Goal: Task Accomplishment & Management: Complete application form

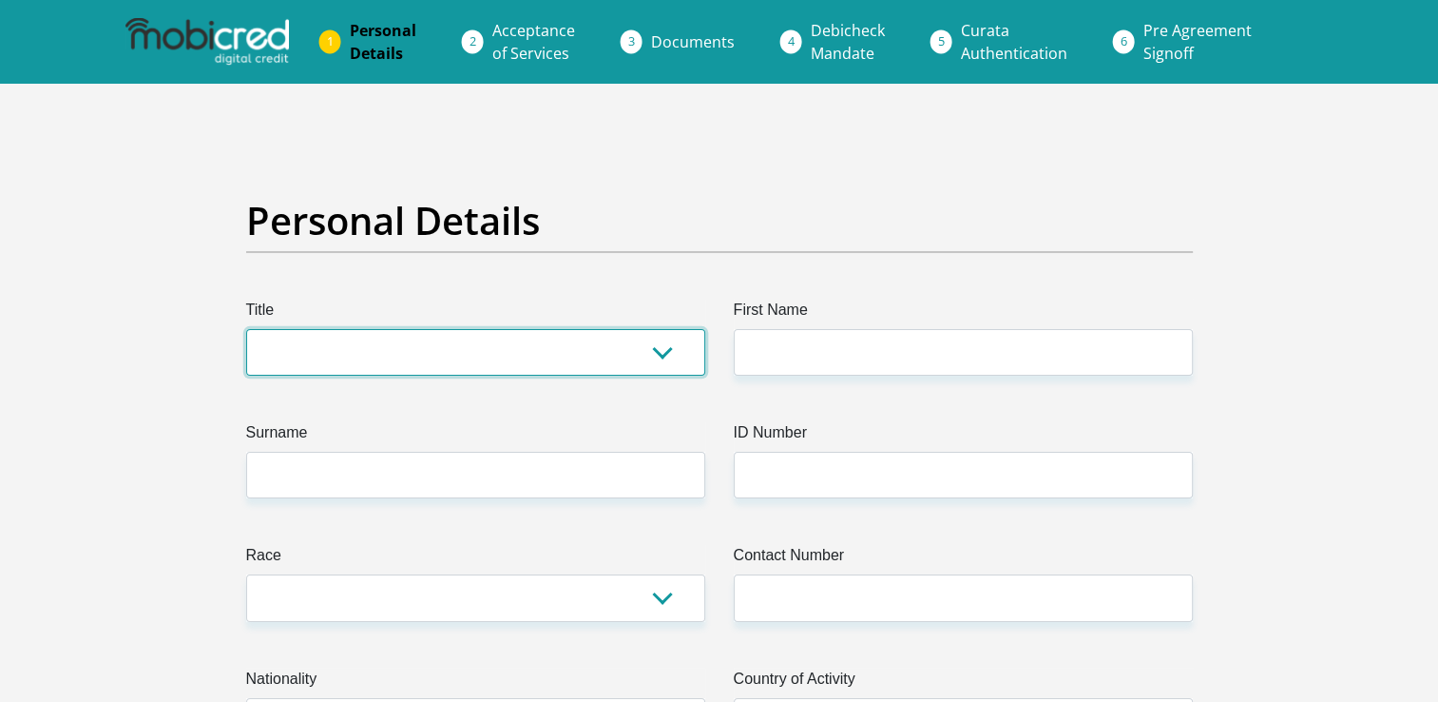
click at [662, 342] on select "Mr Ms Mrs Dr Other" at bounding box center [475, 352] width 459 height 47
select select "Mr"
click at [246, 329] on select "Mr Ms Mrs Dr Other" at bounding box center [475, 352] width 459 height 47
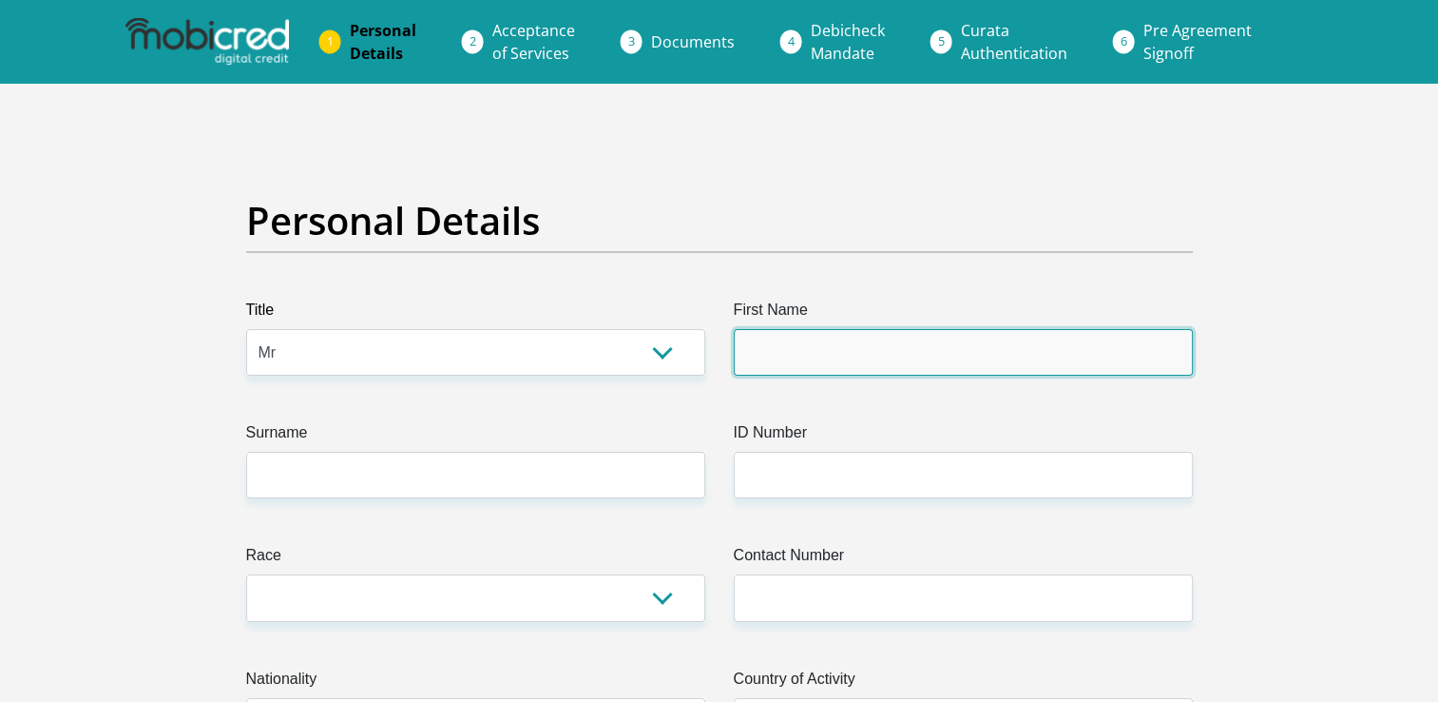
click at [834, 348] on input "First Name" at bounding box center [963, 352] width 459 height 47
type input "Job"
type input "Nel"
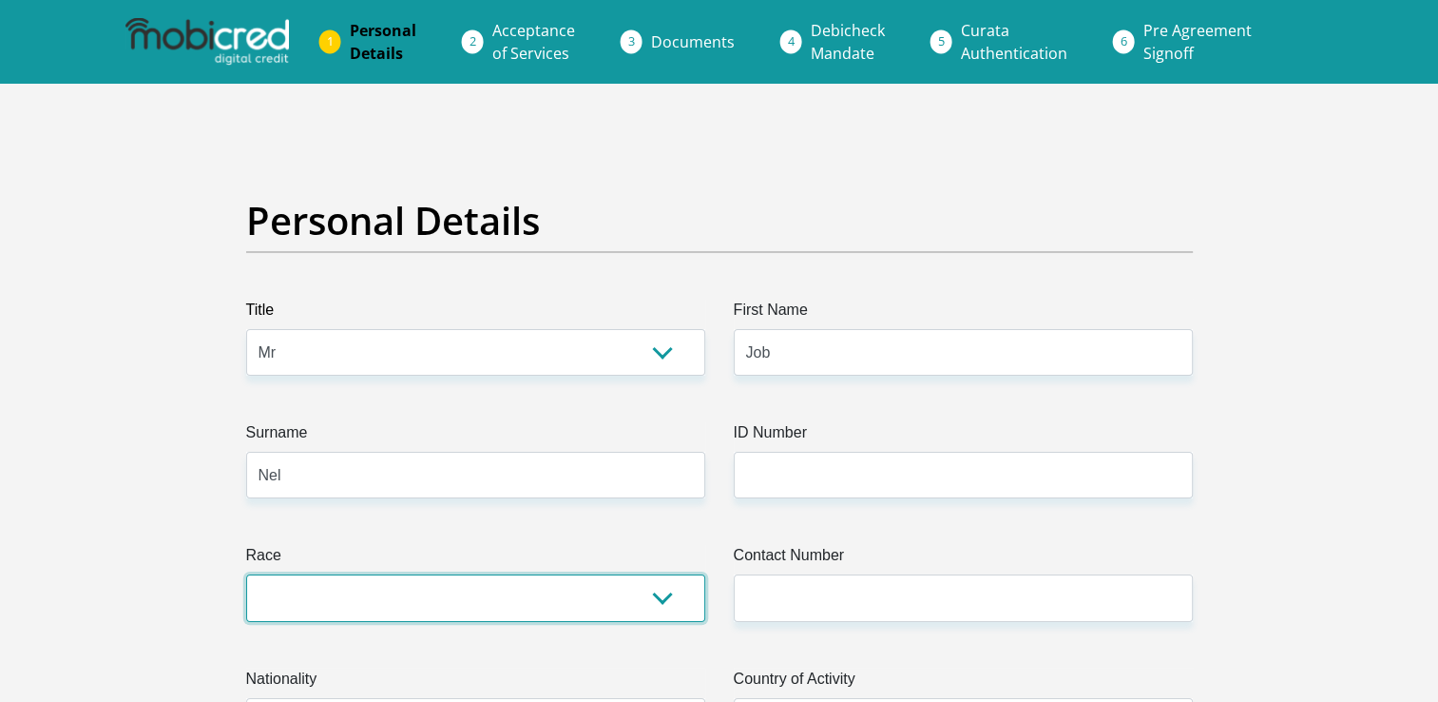
select select "1"
type input "0715176446"
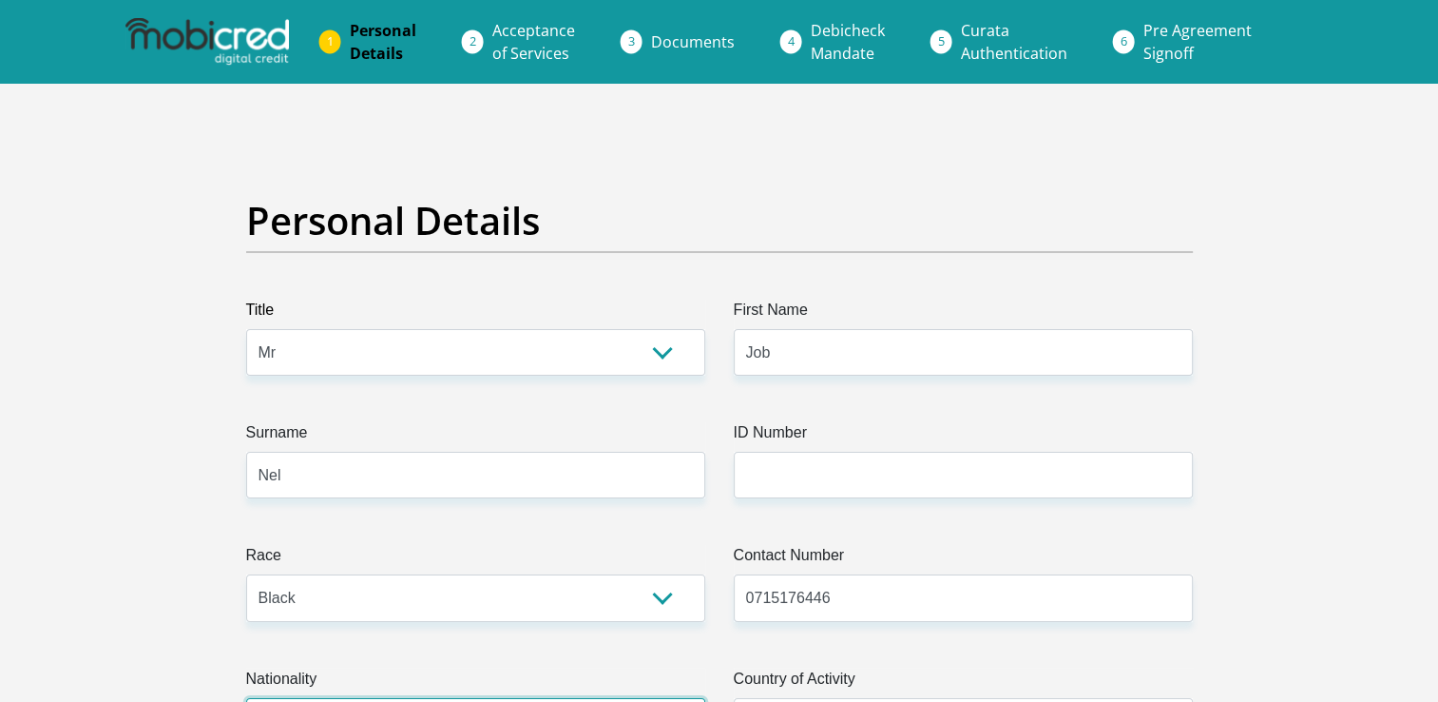
select select "ZAF"
type input "7 Anthony Street"
type input "5 Diamond Ridge"
type input "Kimberley"
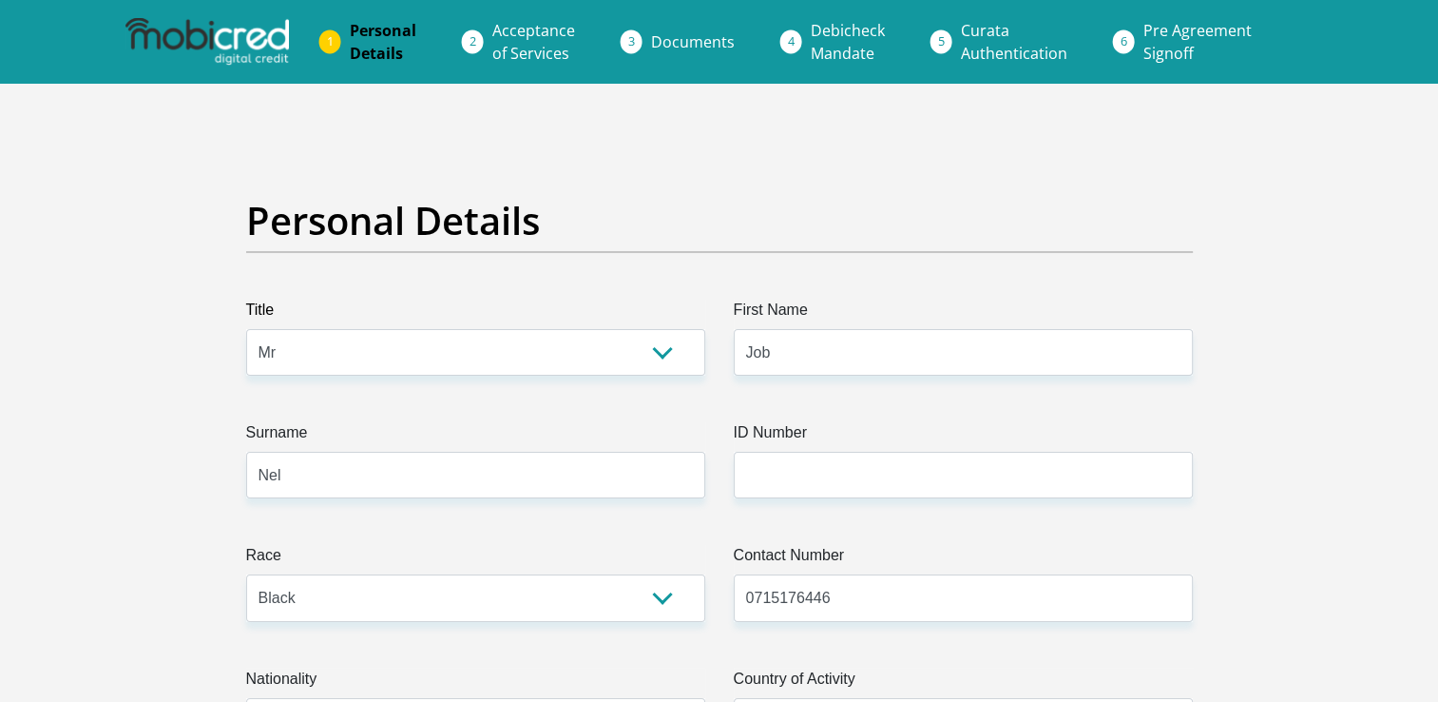
type input "Kimberley"
type input "8301"
select select "Northern Cape"
type input "neljob007@gmail.com"
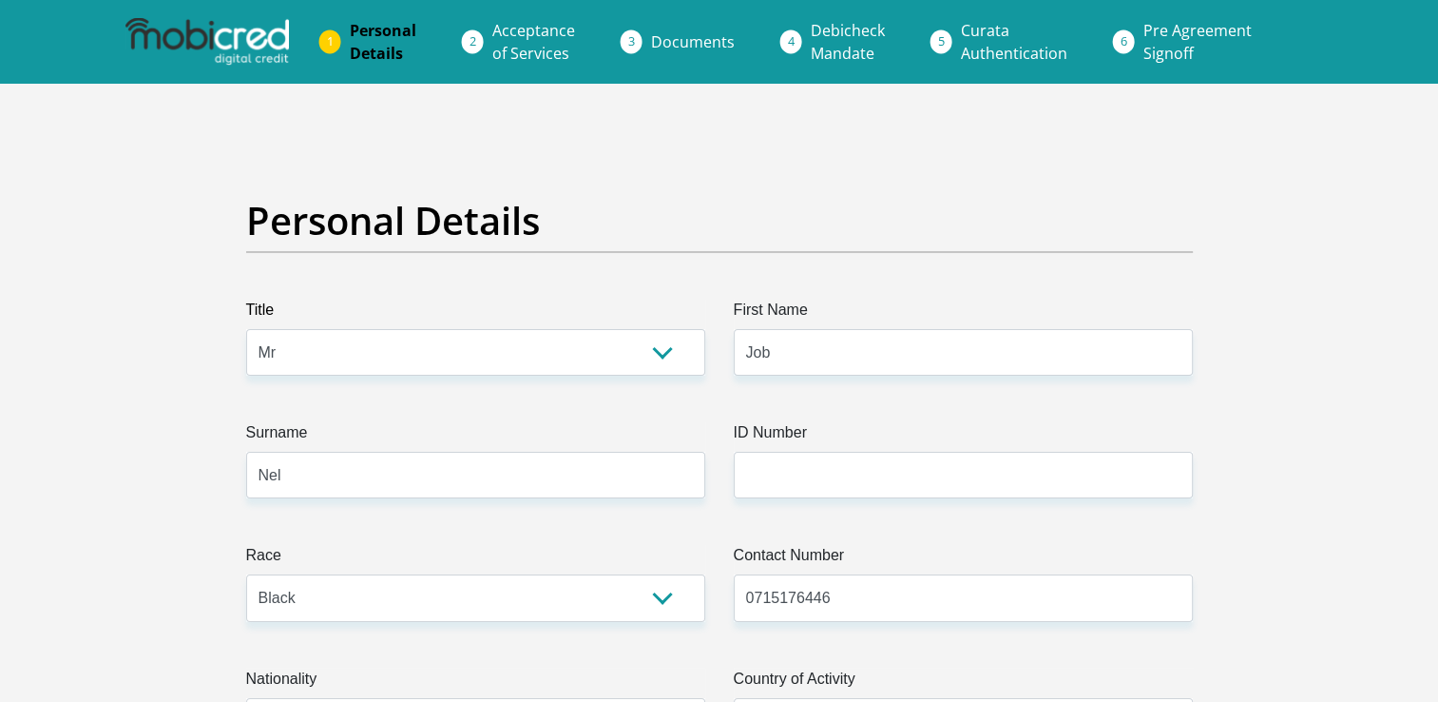
type input "Naledi01@"
type input "75904"
type input "32228"
type input "0"
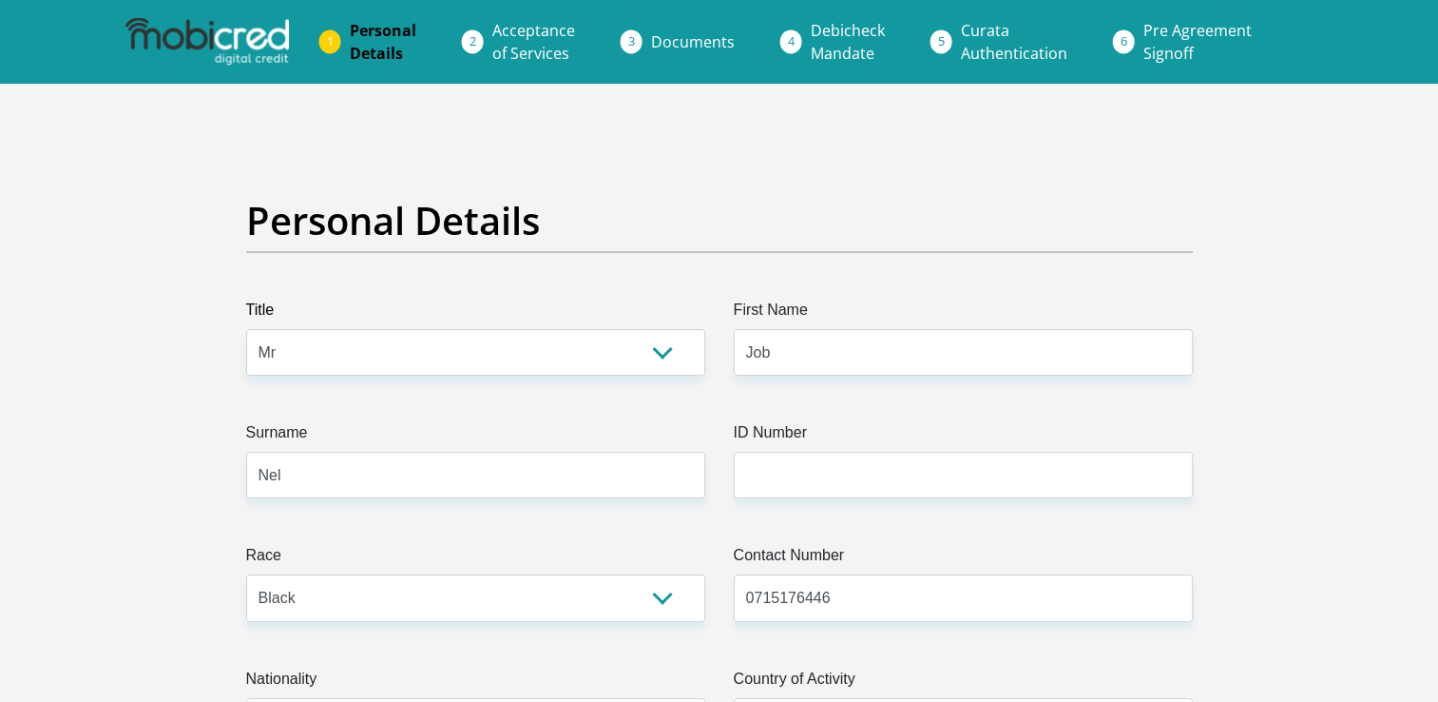
type input "10800"
type input "1200"
type input "0"
type input "2000"
type input "1300"
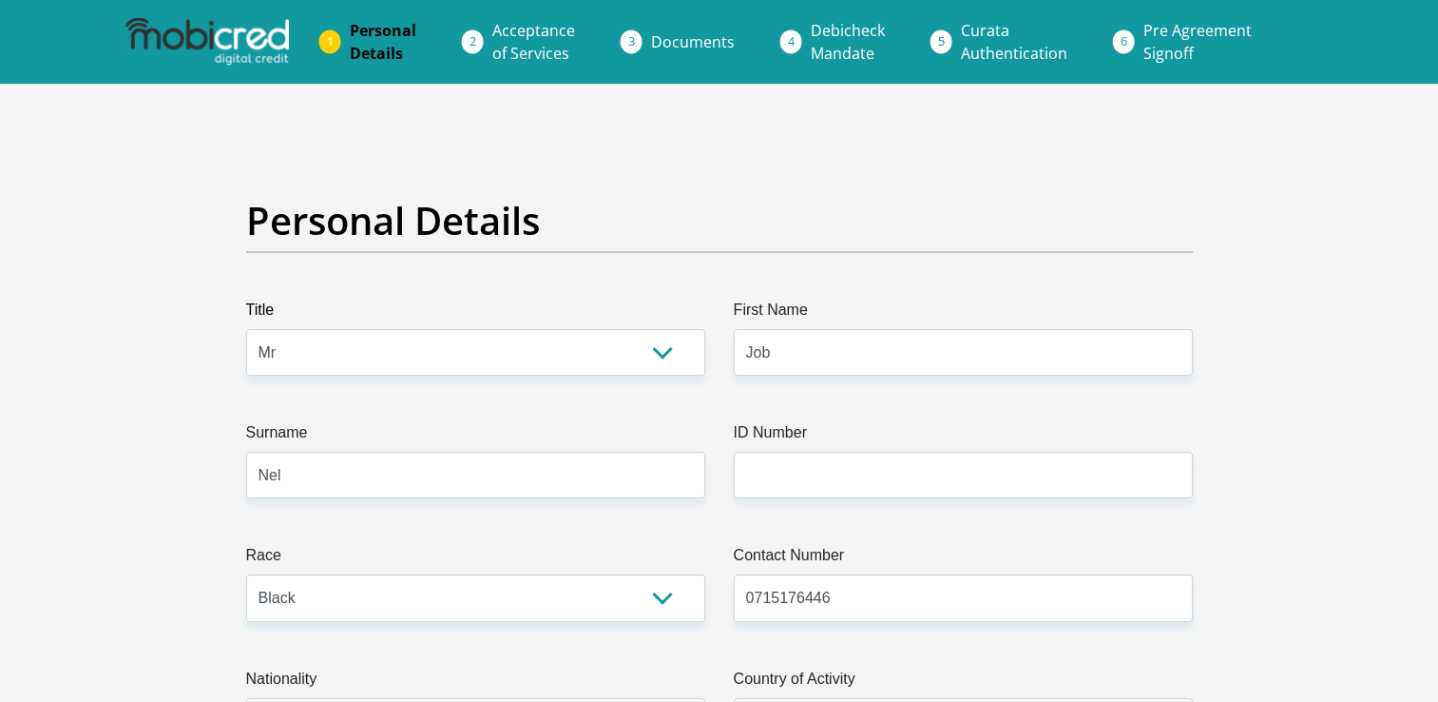
type input "0"
type input "OfficeofthePremier"
type input "0715176446"
type input "Daniel"
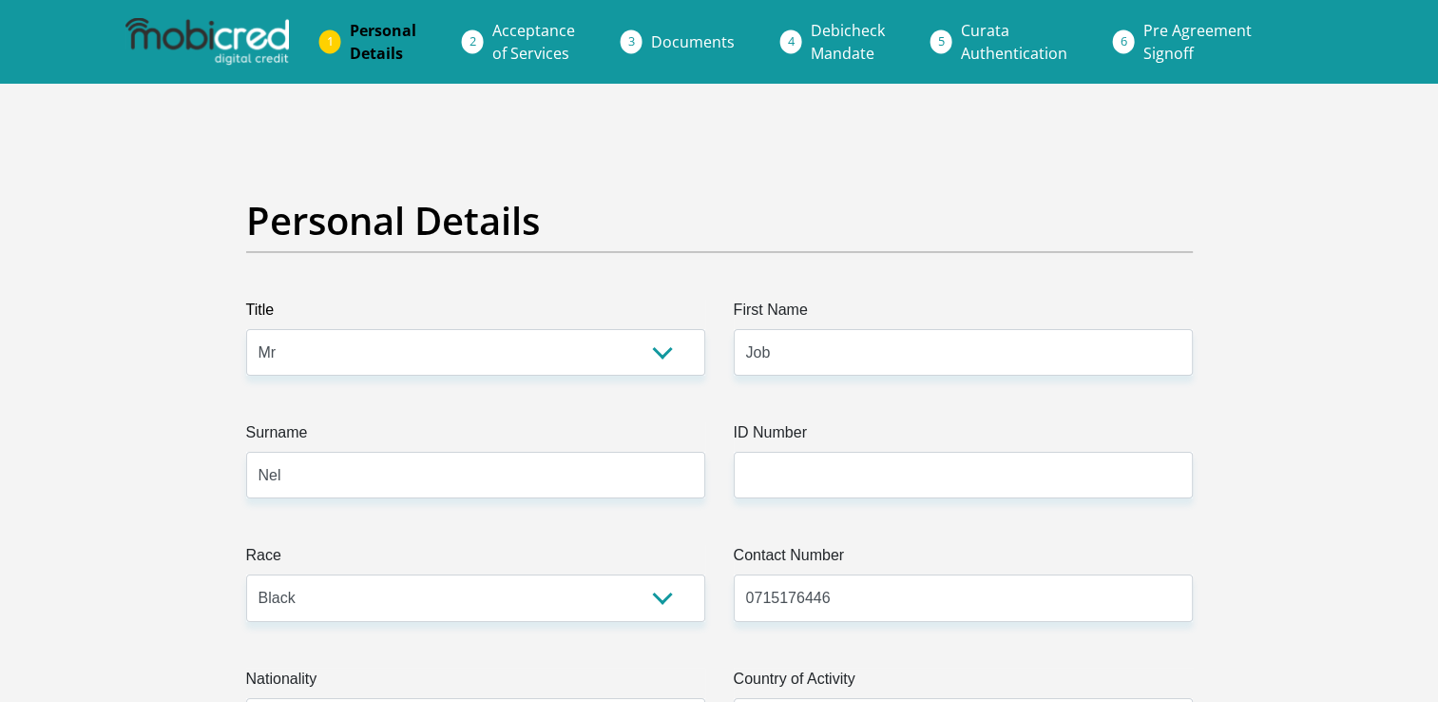
type input "Bostander"
type input "63086971471"
type input "210845"
type input "FIRSTRAND BANK"
type input "DIAMOND PAVILION"
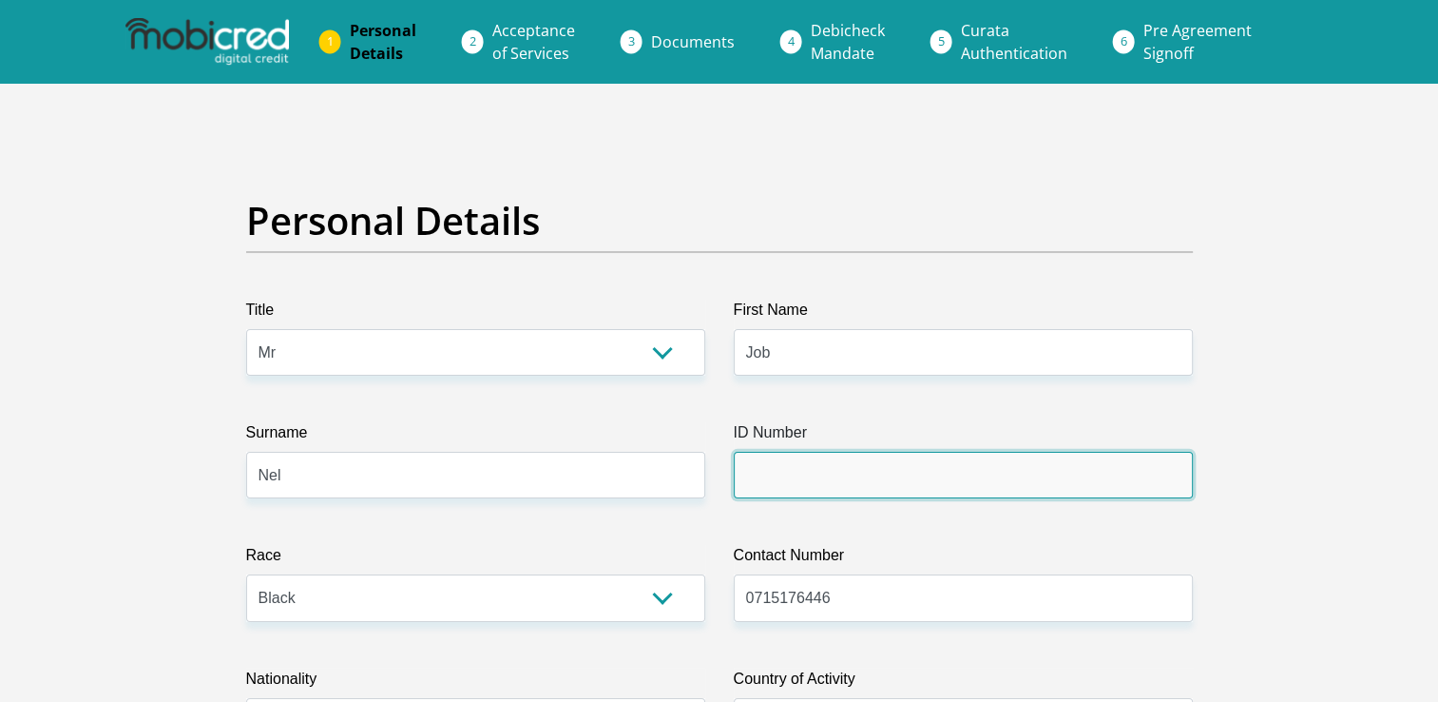
click at [766, 466] on input "ID Number" at bounding box center [963, 475] width 459 height 47
type input "7111095574081"
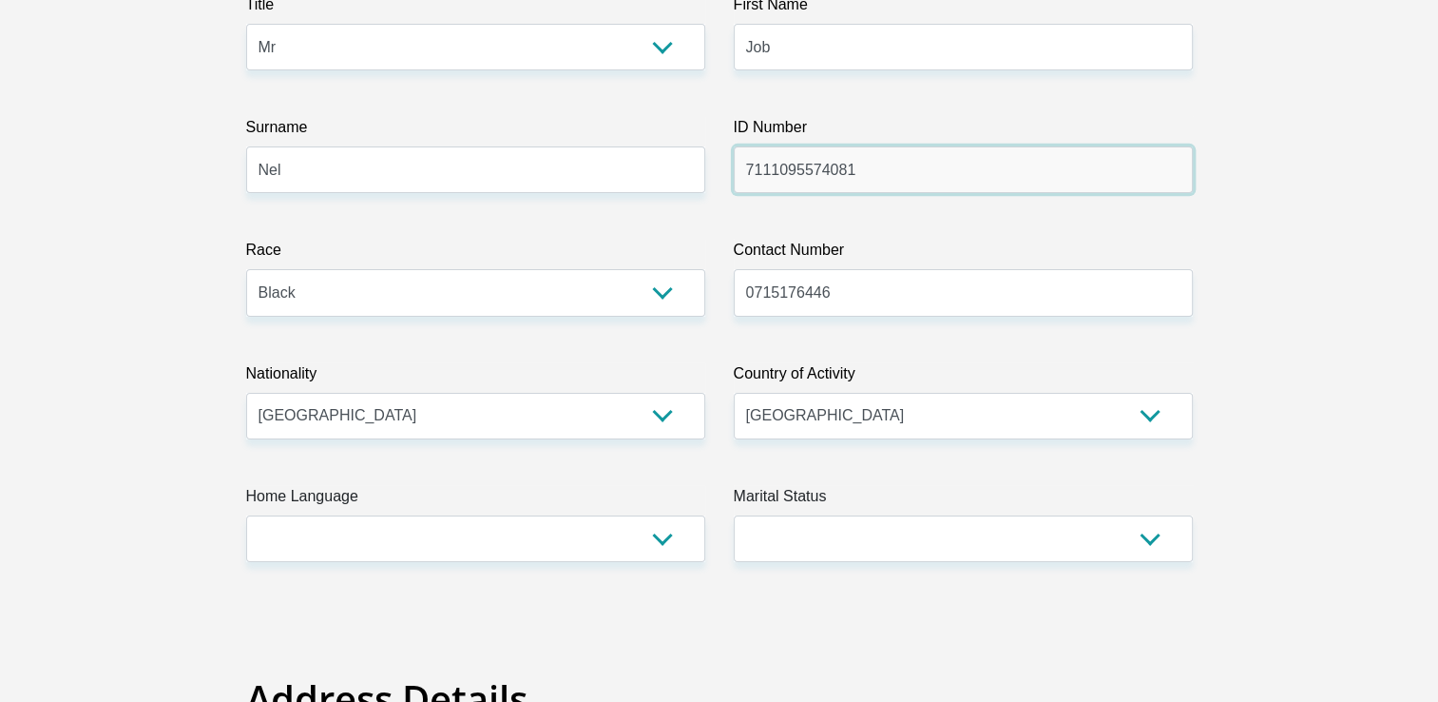
scroll to position [380, 0]
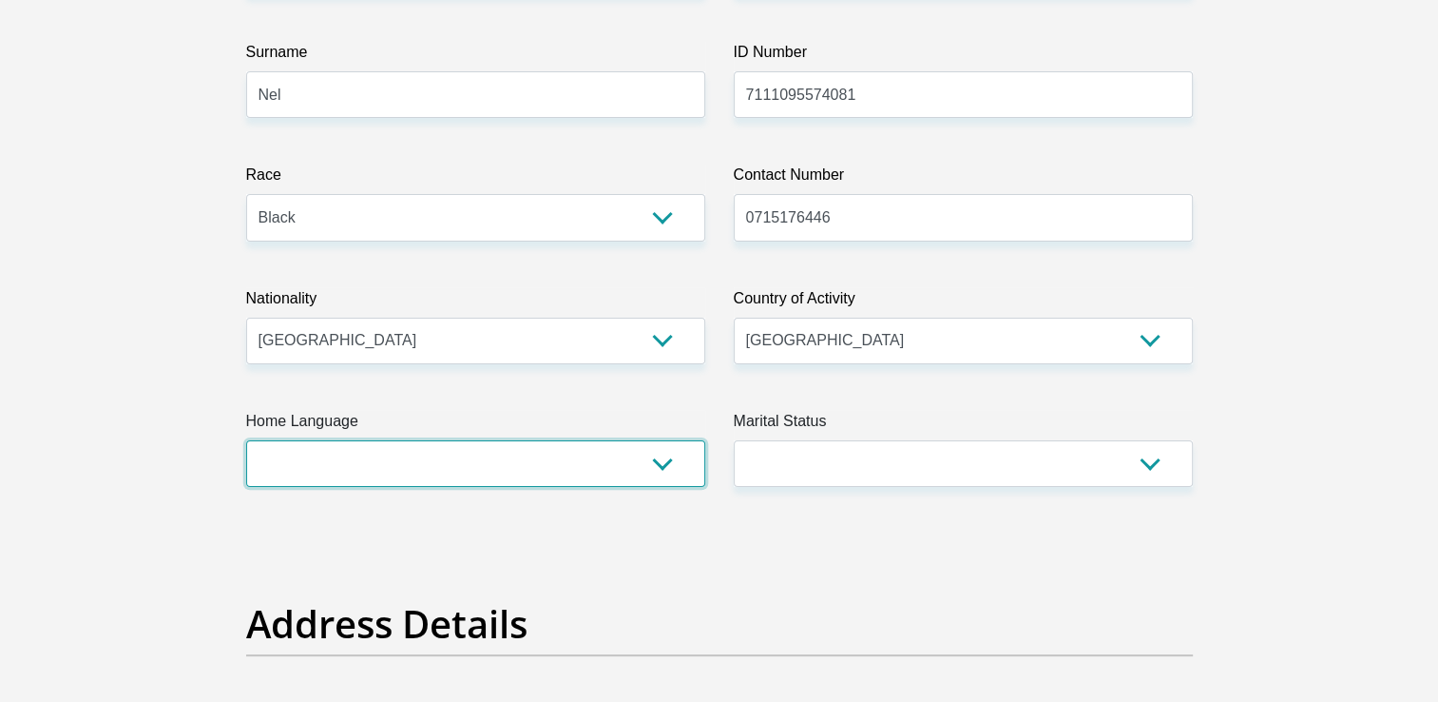
click at [672, 453] on select "Afrikaans English Sepedi South Ndebele Southern Sotho Swati Tsonga Tswana Venda…" at bounding box center [475, 463] width 459 height 47
select select "xho"
click at [246, 440] on select "Afrikaans English Sepedi South Ndebele Southern Sotho Swati Tsonga Tswana Venda…" at bounding box center [475, 463] width 459 height 47
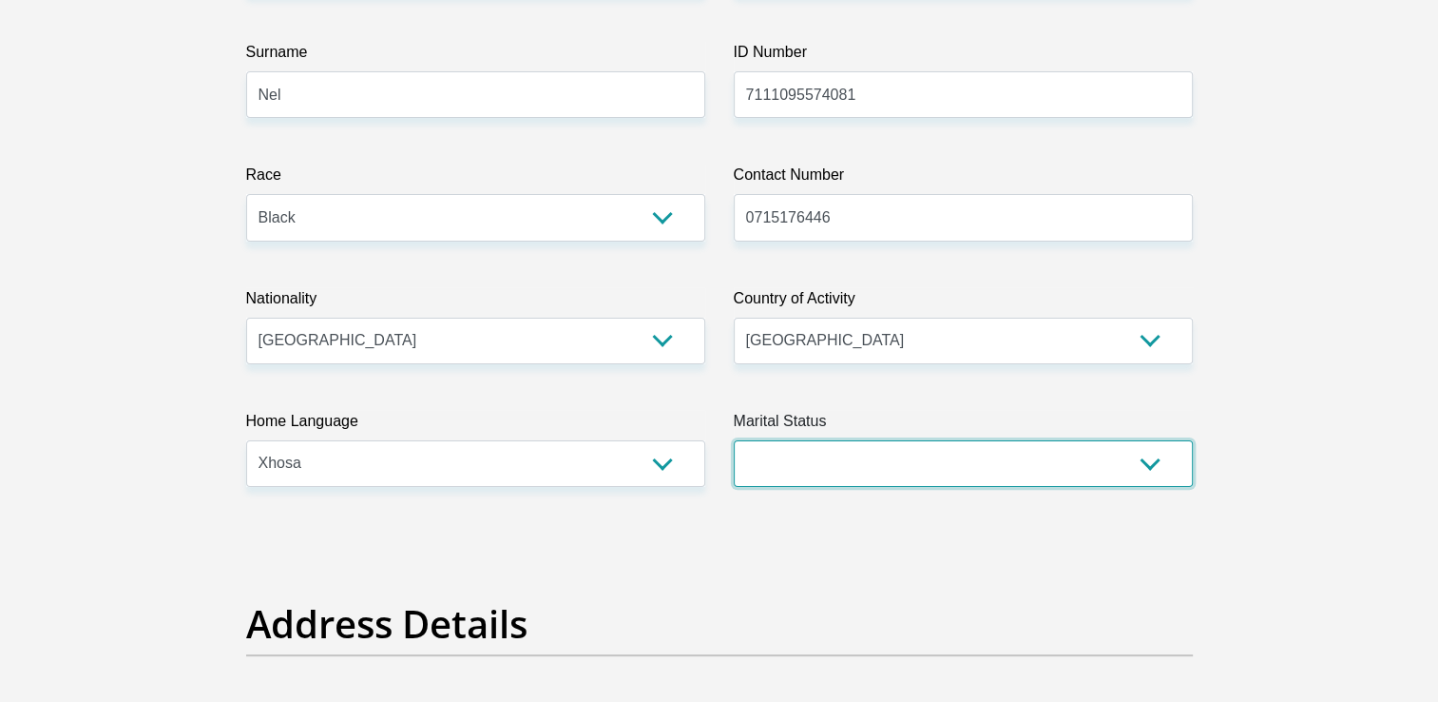
click at [1143, 463] on select "Married ANC Single Divorced Widowed Married COP or Customary Law" at bounding box center [963, 463] width 459 height 47
select select "3"
click at [734, 440] on select "Married ANC Single Divorced Widowed Married COP or Customary Law" at bounding box center [963, 463] width 459 height 47
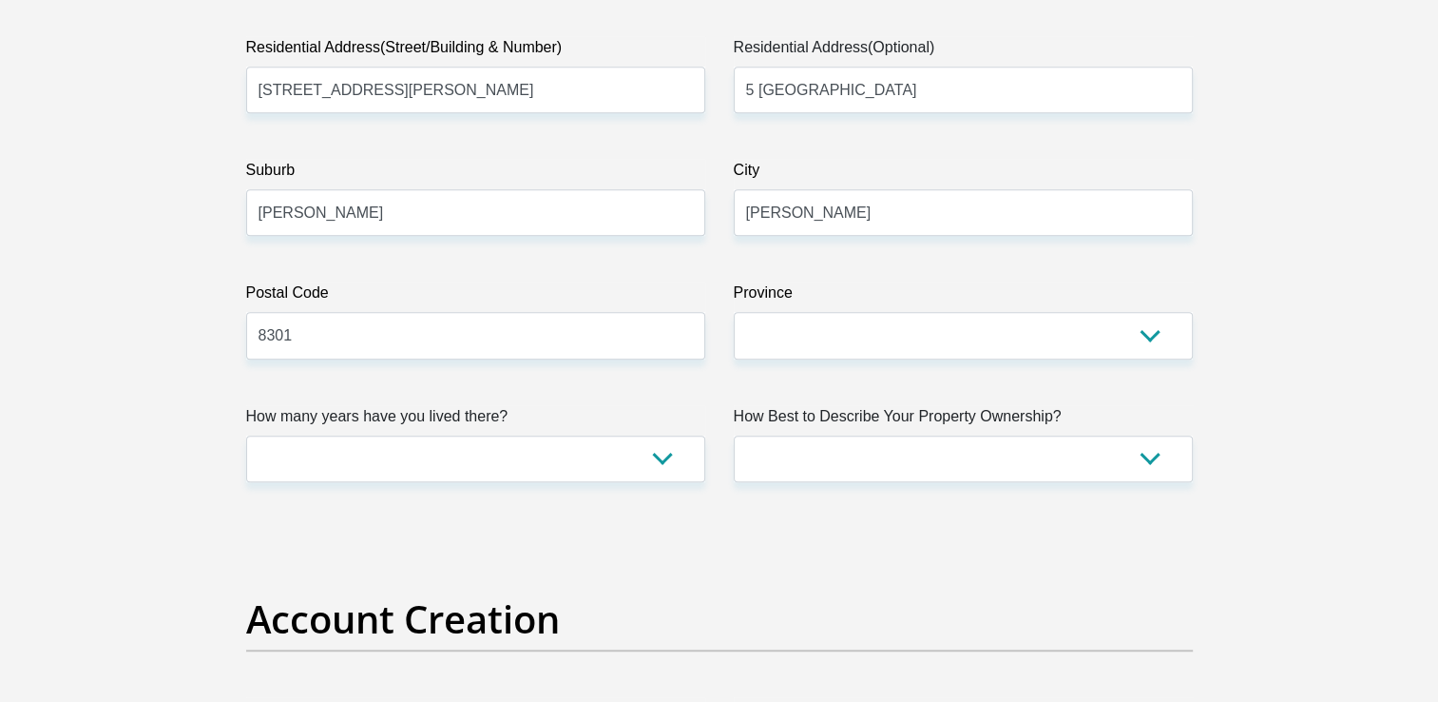
scroll to position [1141, 0]
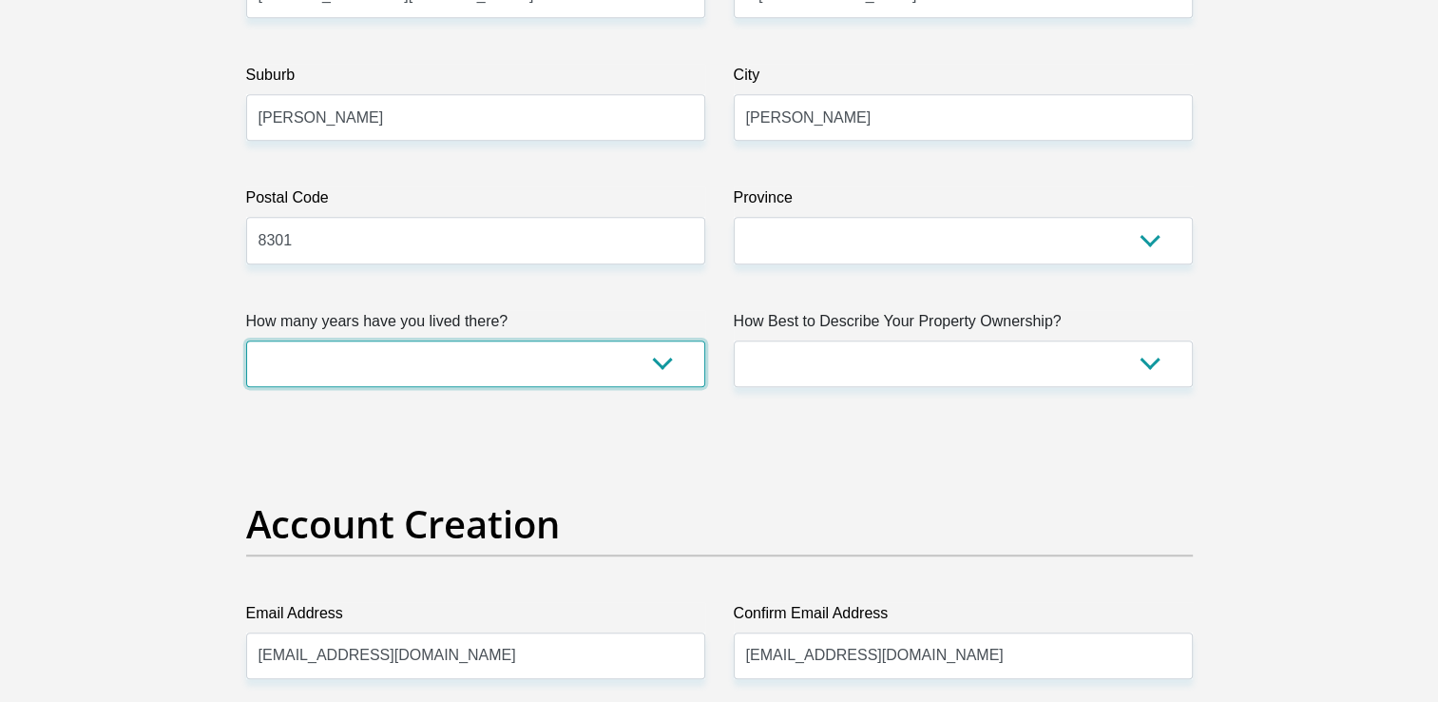
click at [662, 362] on select "less than 1 year 1-3 years 3-5 years 5+ years" at bounding box center [475, 363] width 459 height 47
select select "5"
click at [246, 340] on select "less than 1 year 1-3 years 3-5 years 5+ years" at bounding box center [475, 363] width 459 height 47
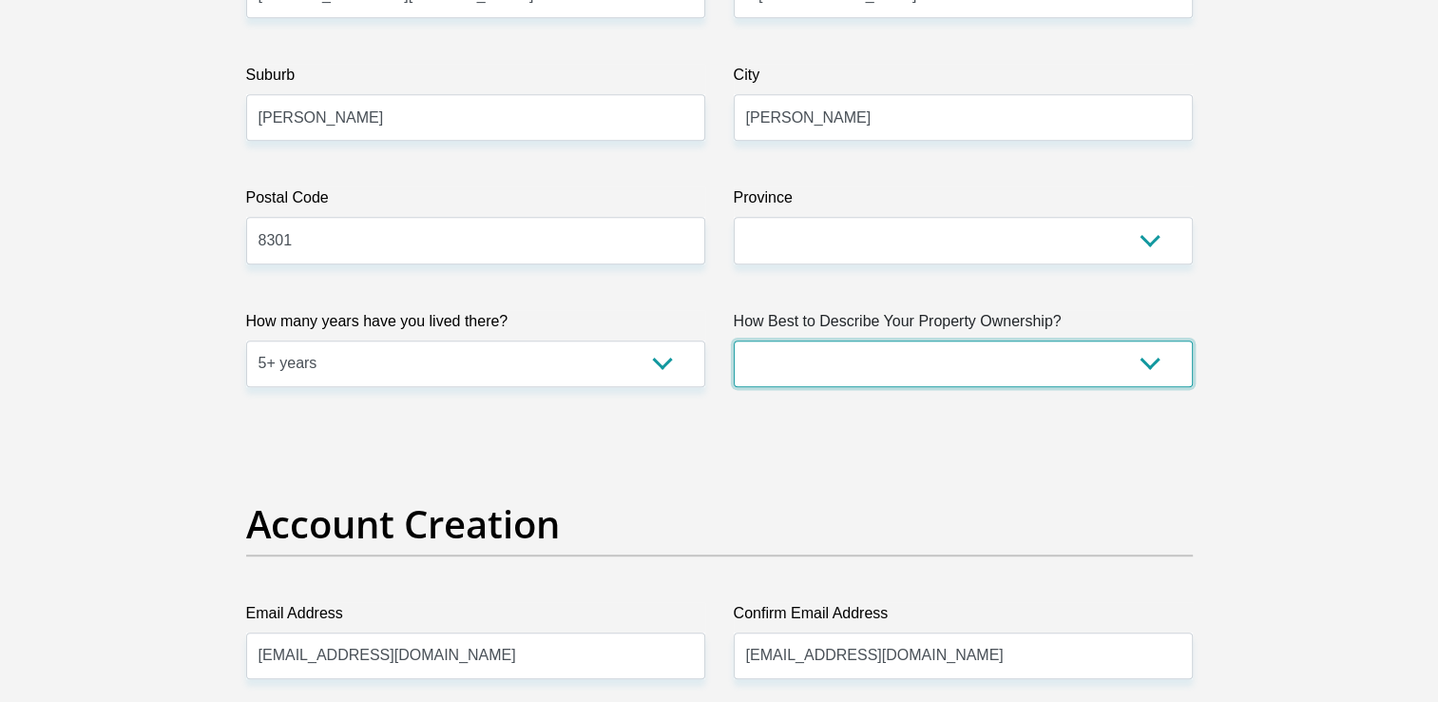
click at [1146, 356] on select "Owned Rented Family Owned Company Dwelling" at bounding box center [963, 363] width 459 height 47
select select "Rented"
click at [734, 340] on select "Owned Rented Family Owned Company Dwelling" at bounding box center [963, 363] width 459 height 47
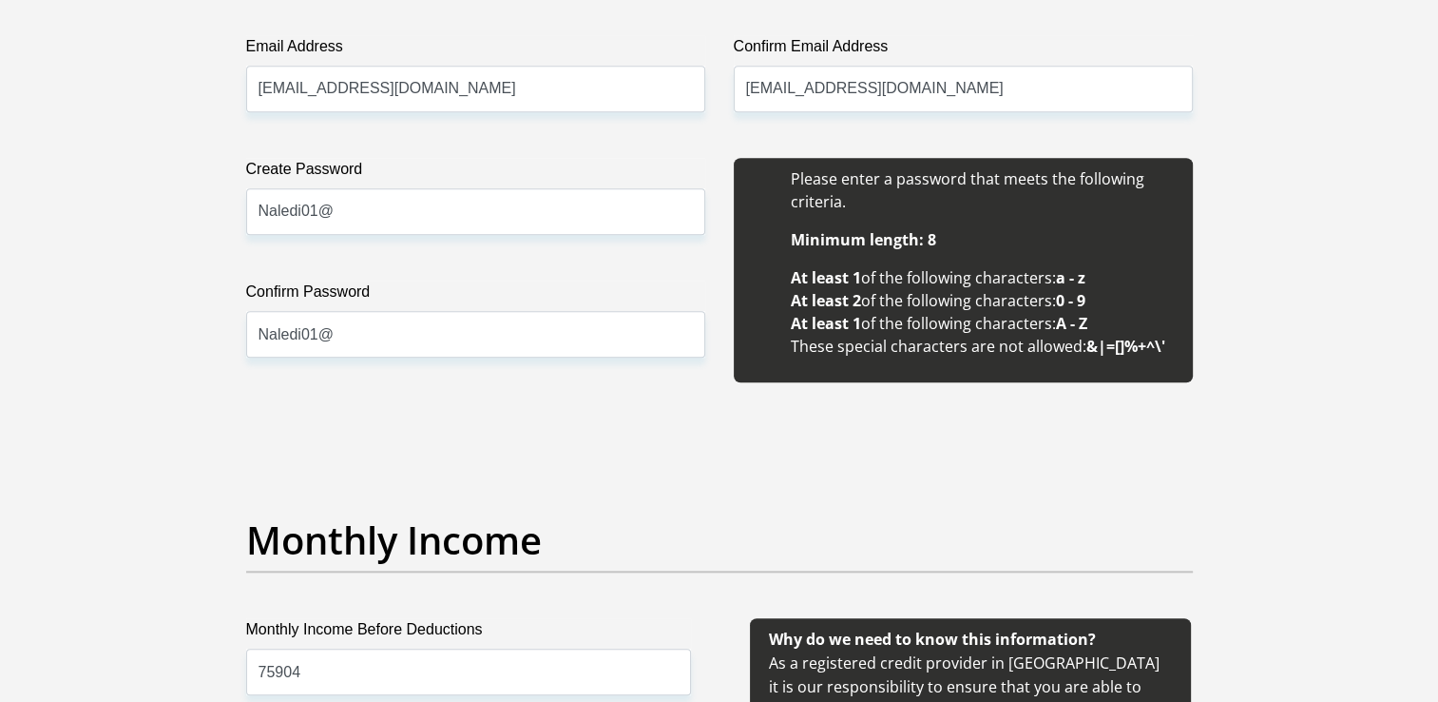
scroll to position [1711, 0]
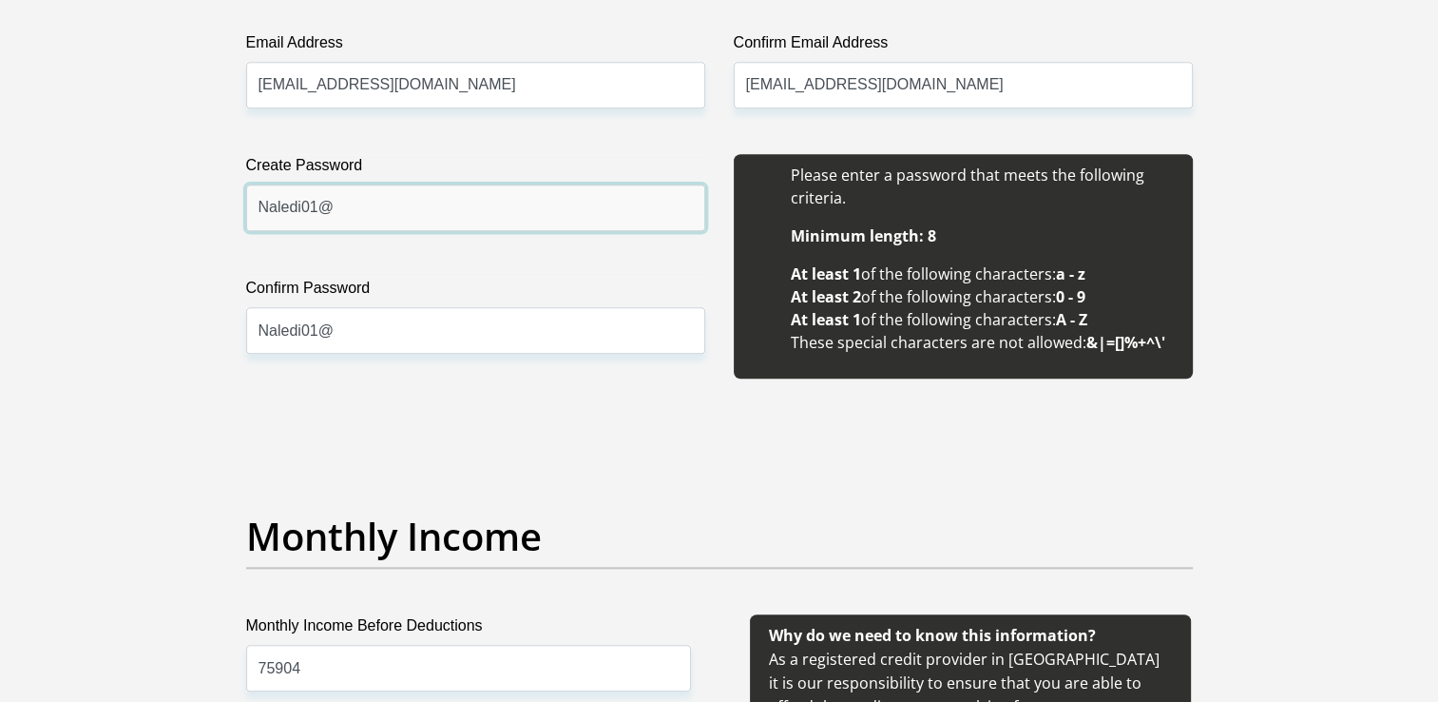
click at [382, 209] on input "Naledi01@" at bounding box center [475, 207] width 459 height 47
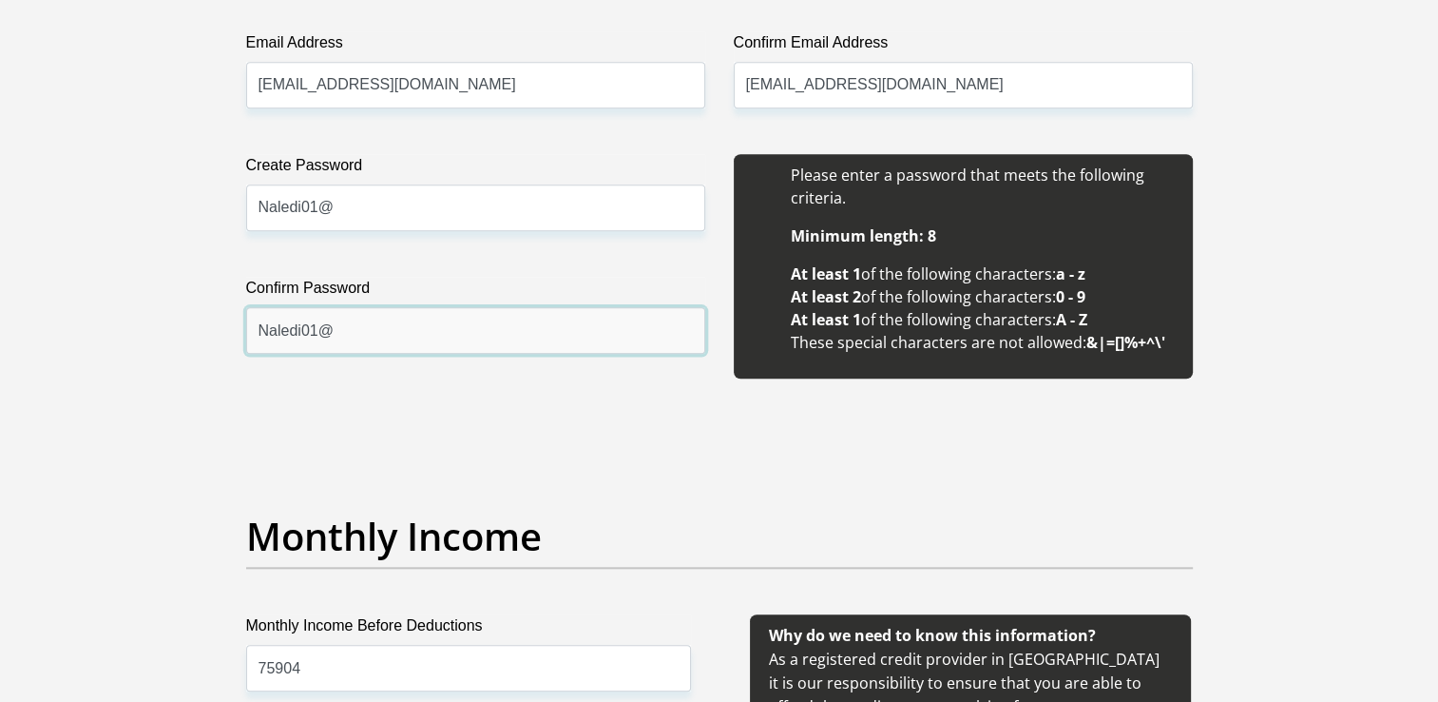
click at [384, 344] on input "Naledi01@" at bounding box center [475, 330] width 459 height 47
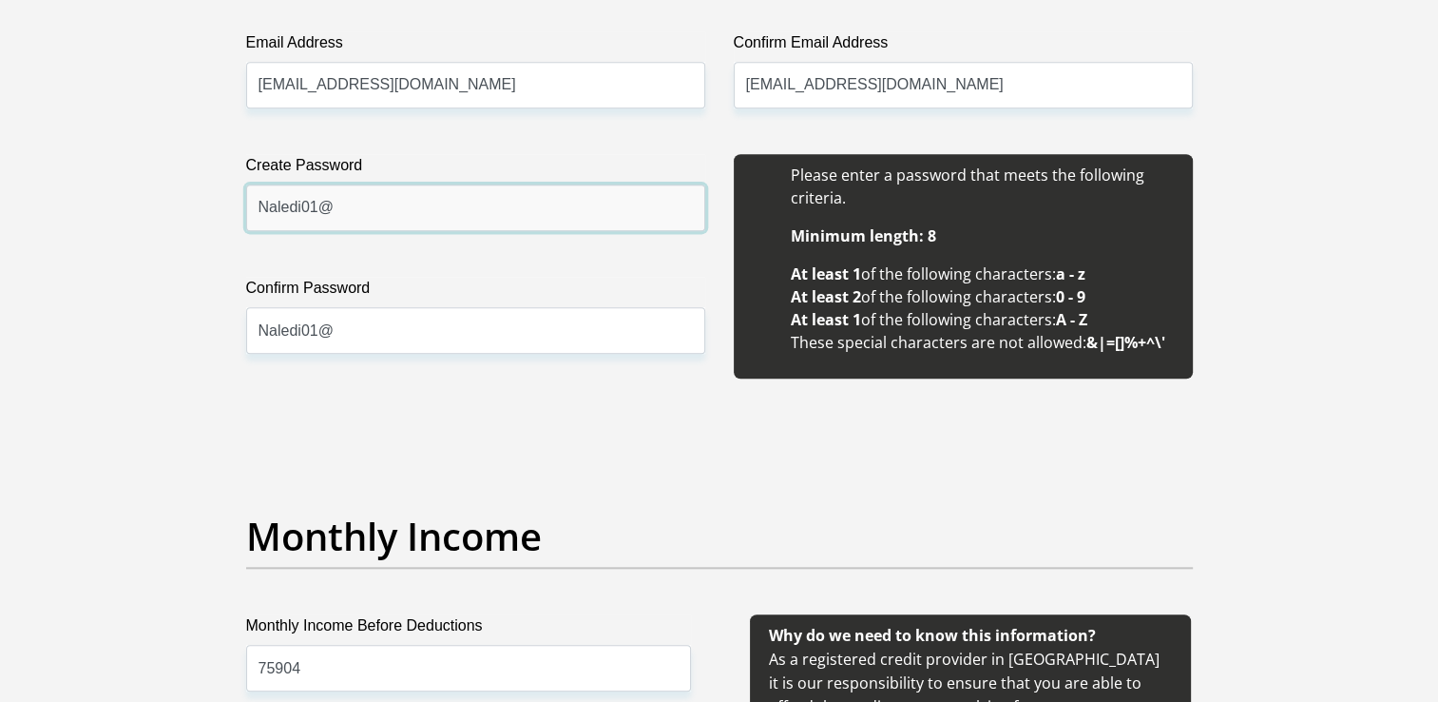
click at [365, 199] on input "Naledi01@" at bounding box center [475, 207] width 459 height 47
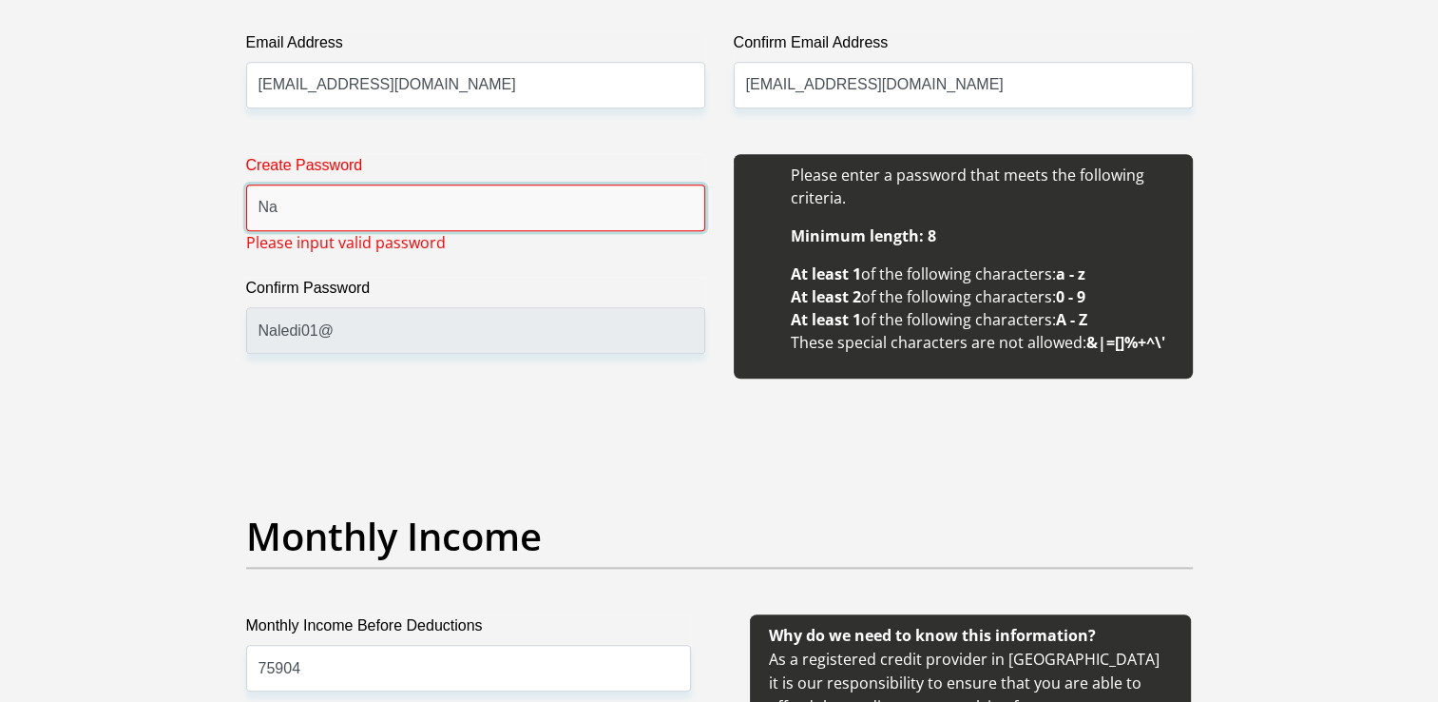
type input "N"
type input "Naledi01@"
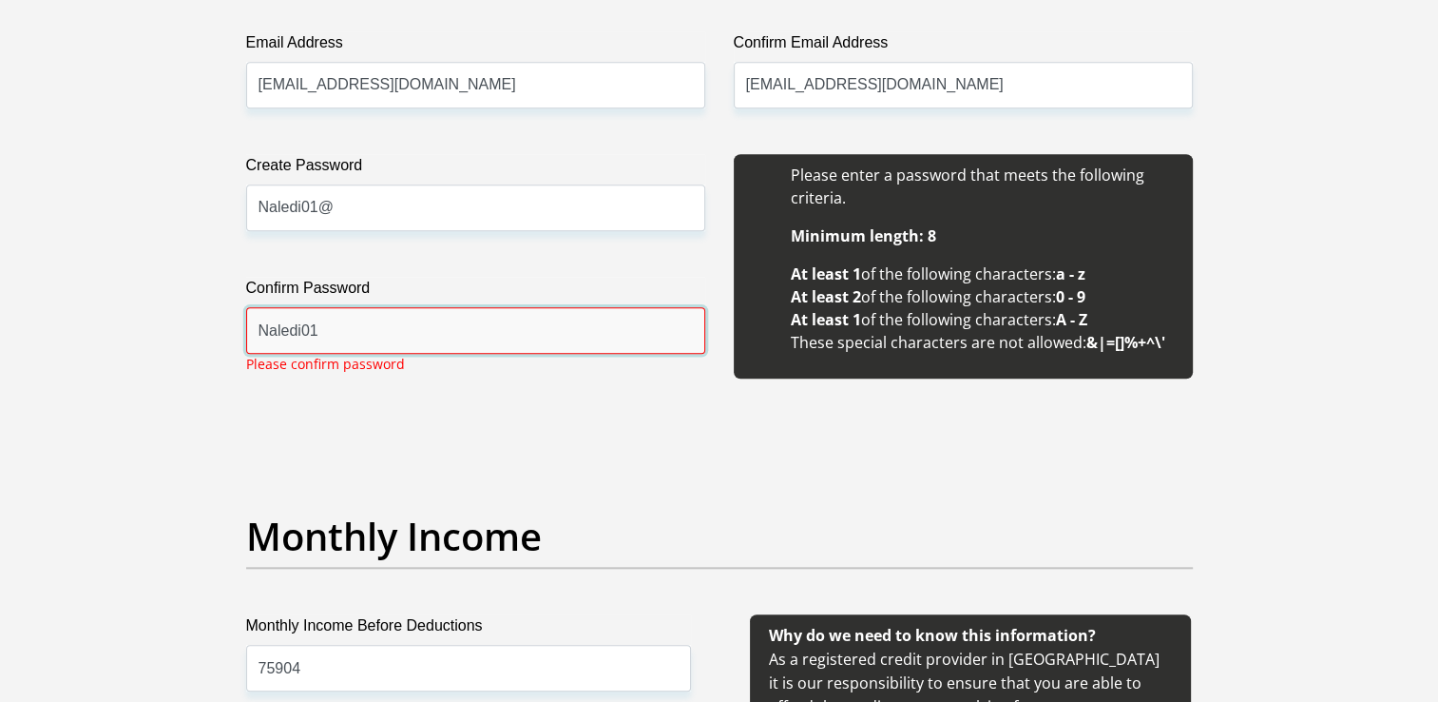
type input "Naledi01@"
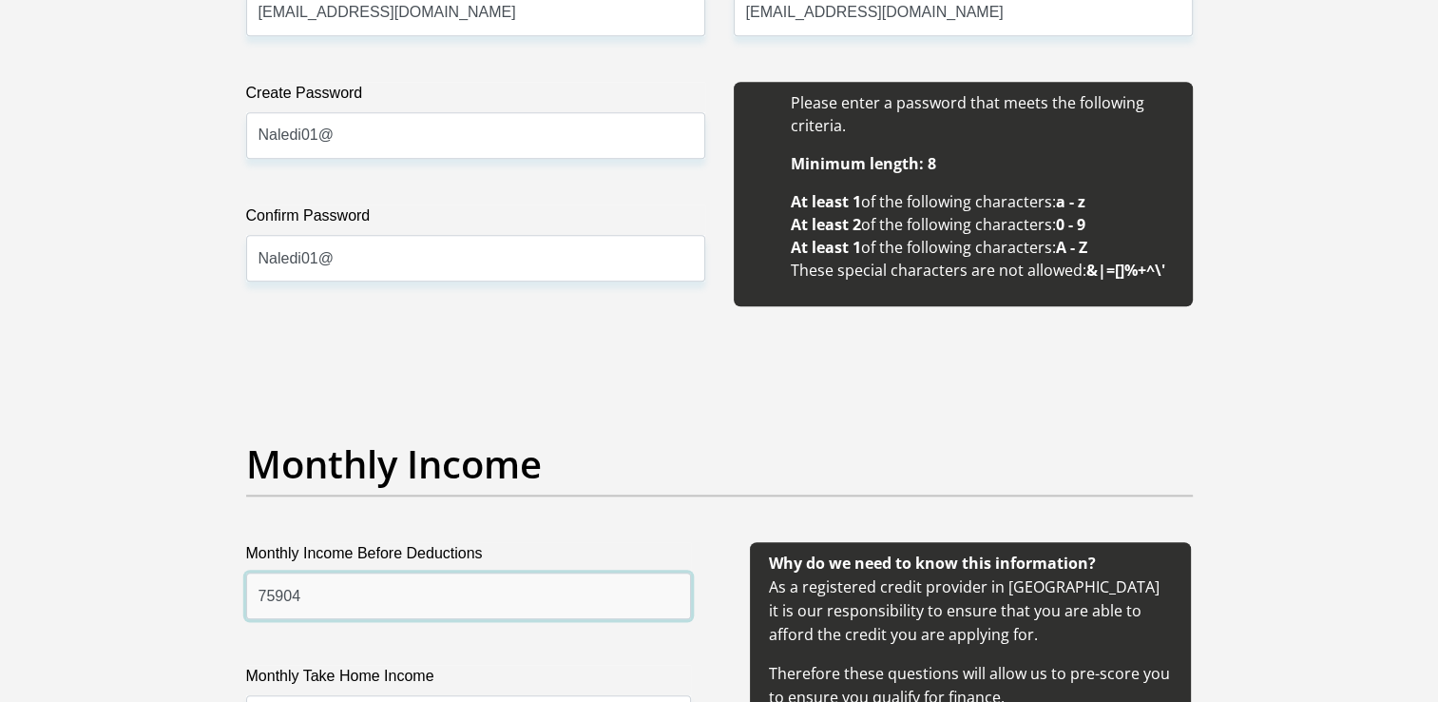
scroll to position [1901, 0]
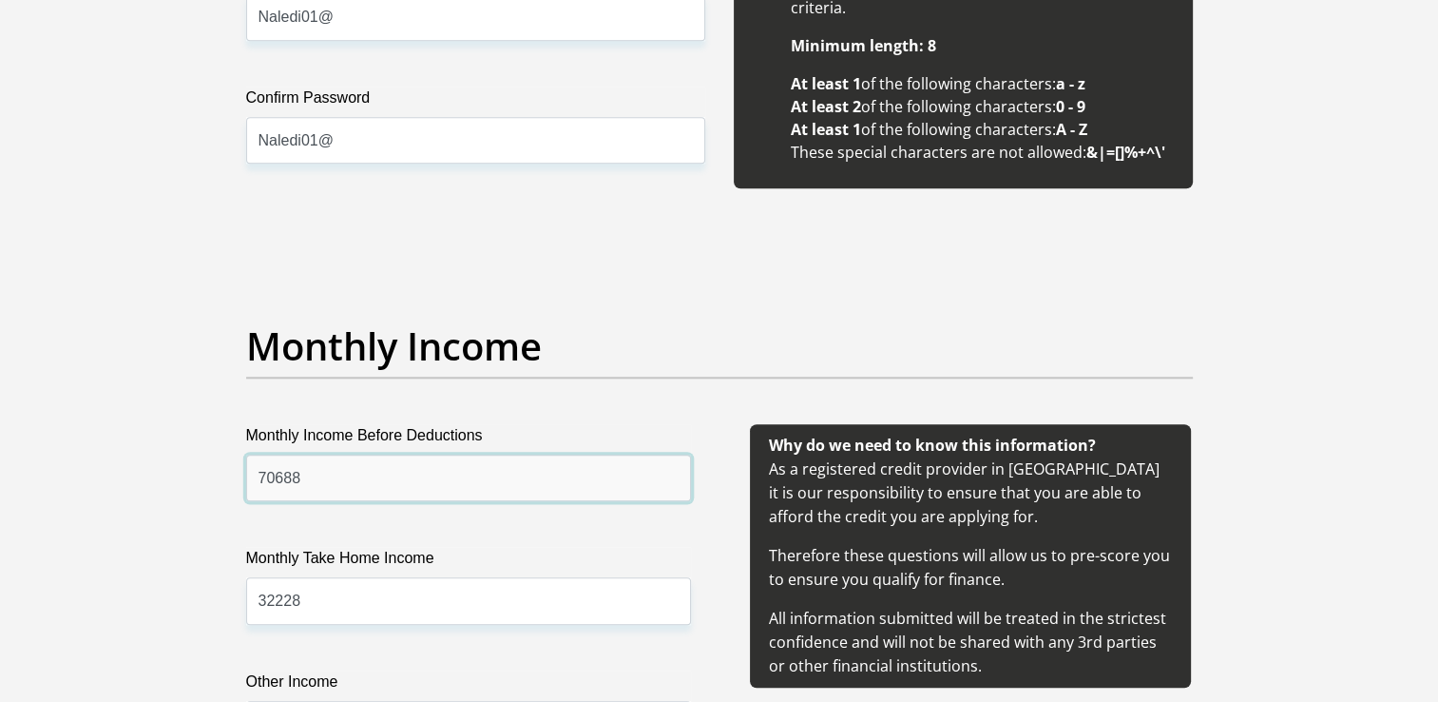
type input "70688"
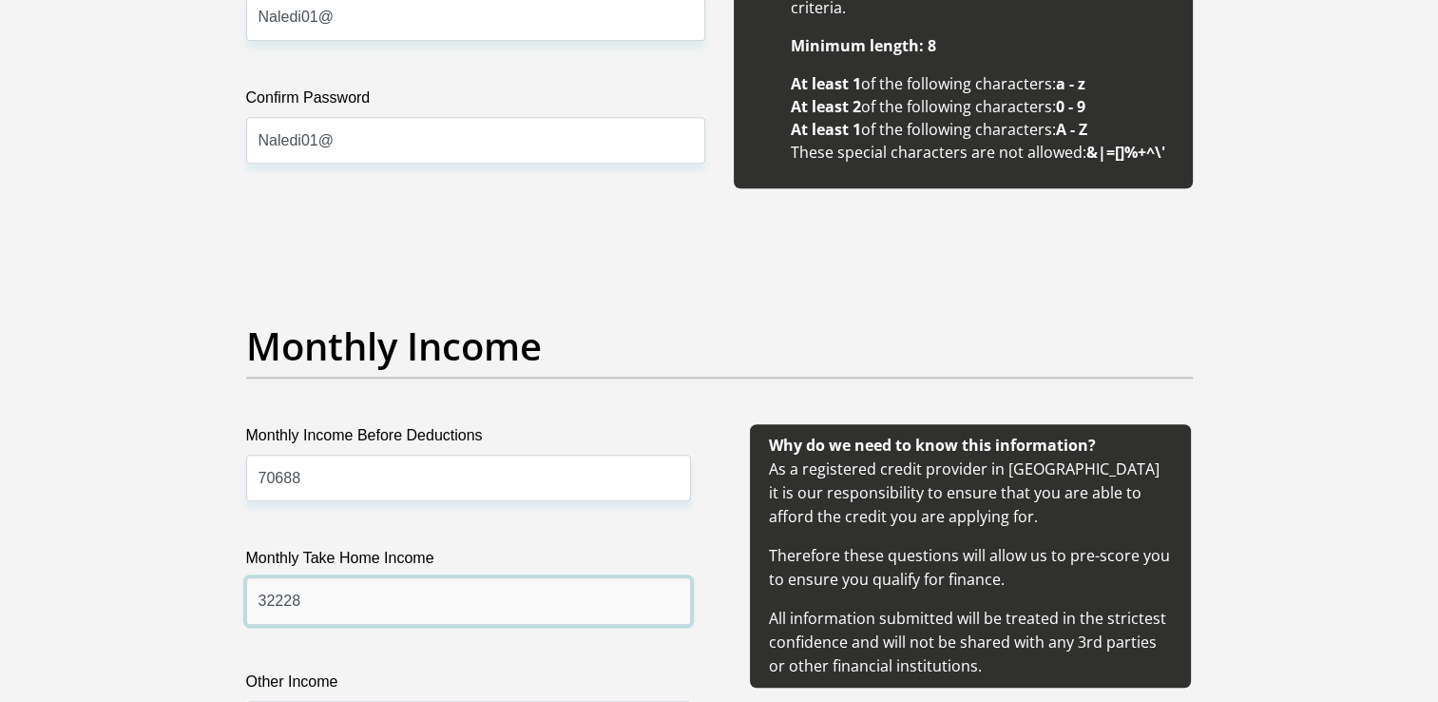
paste input "11"
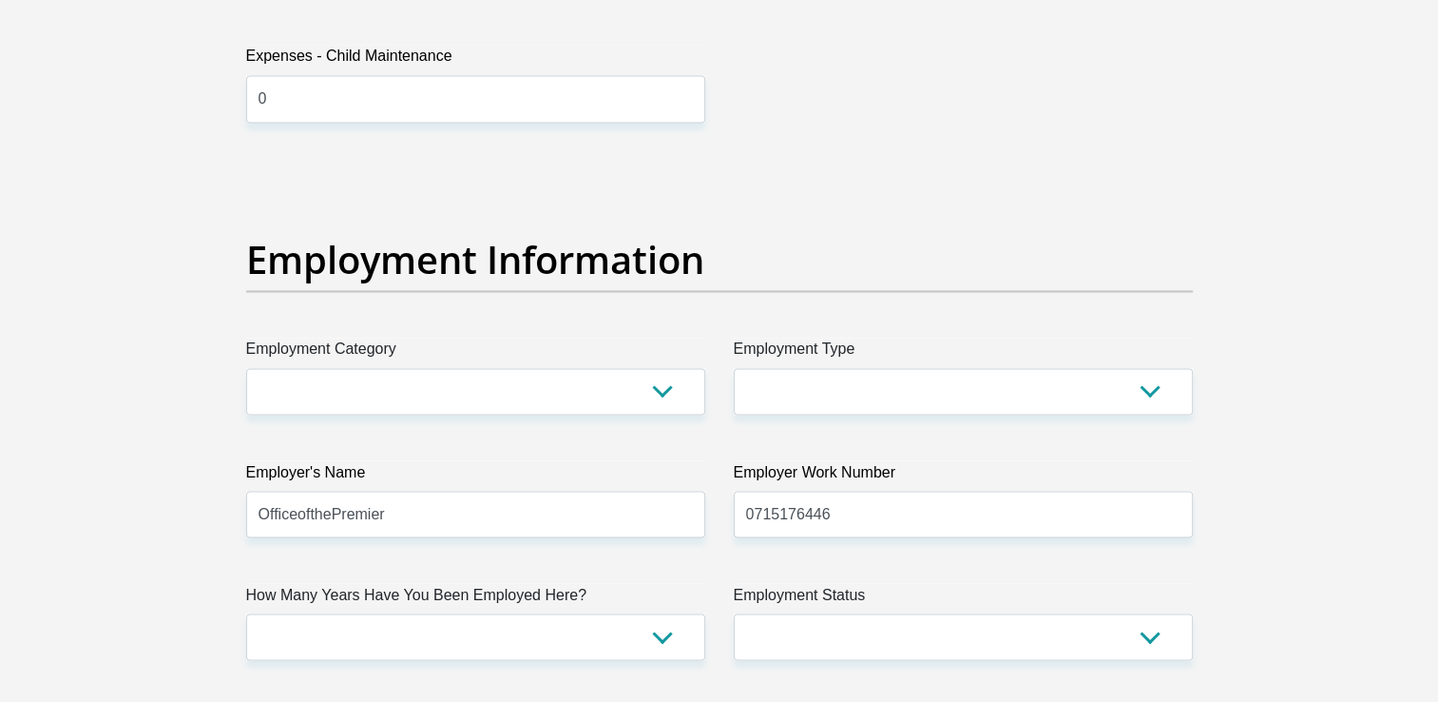
scroll to position [3327, 0]
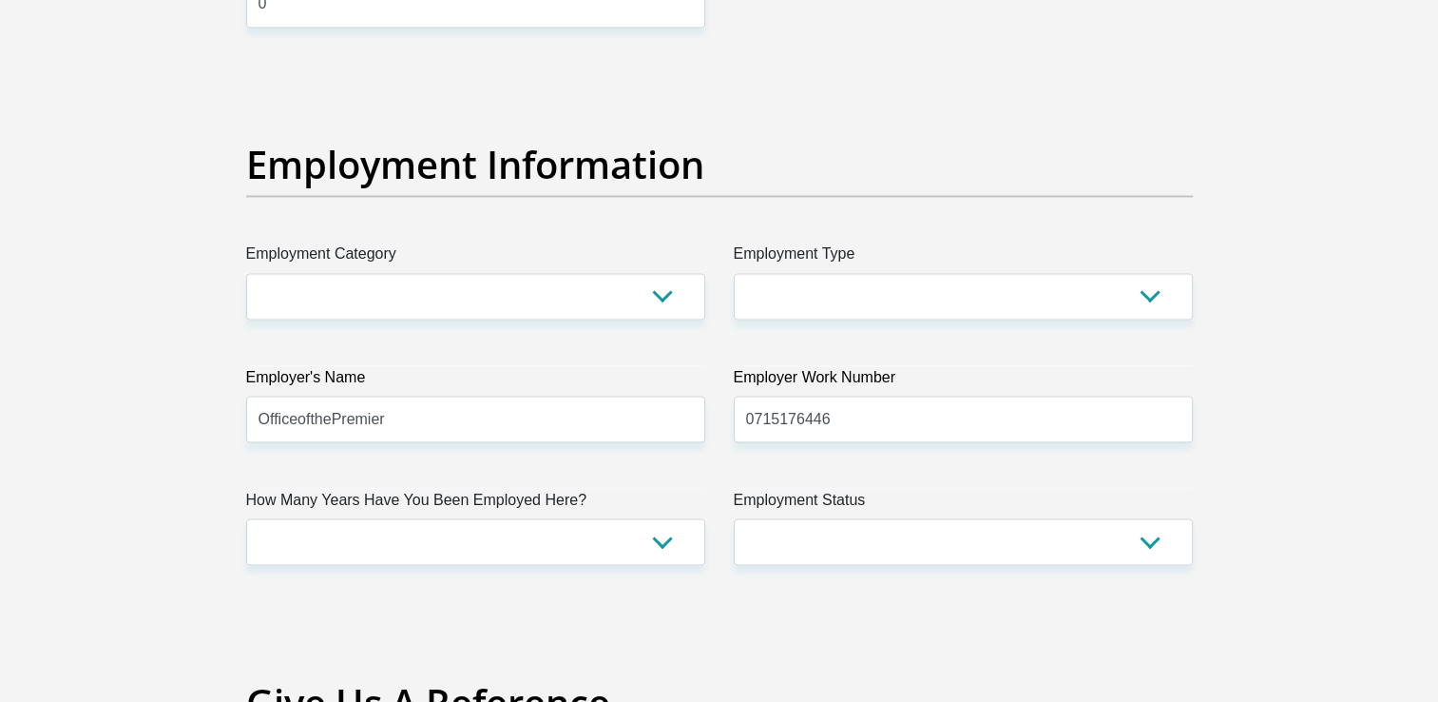
type input "32211"
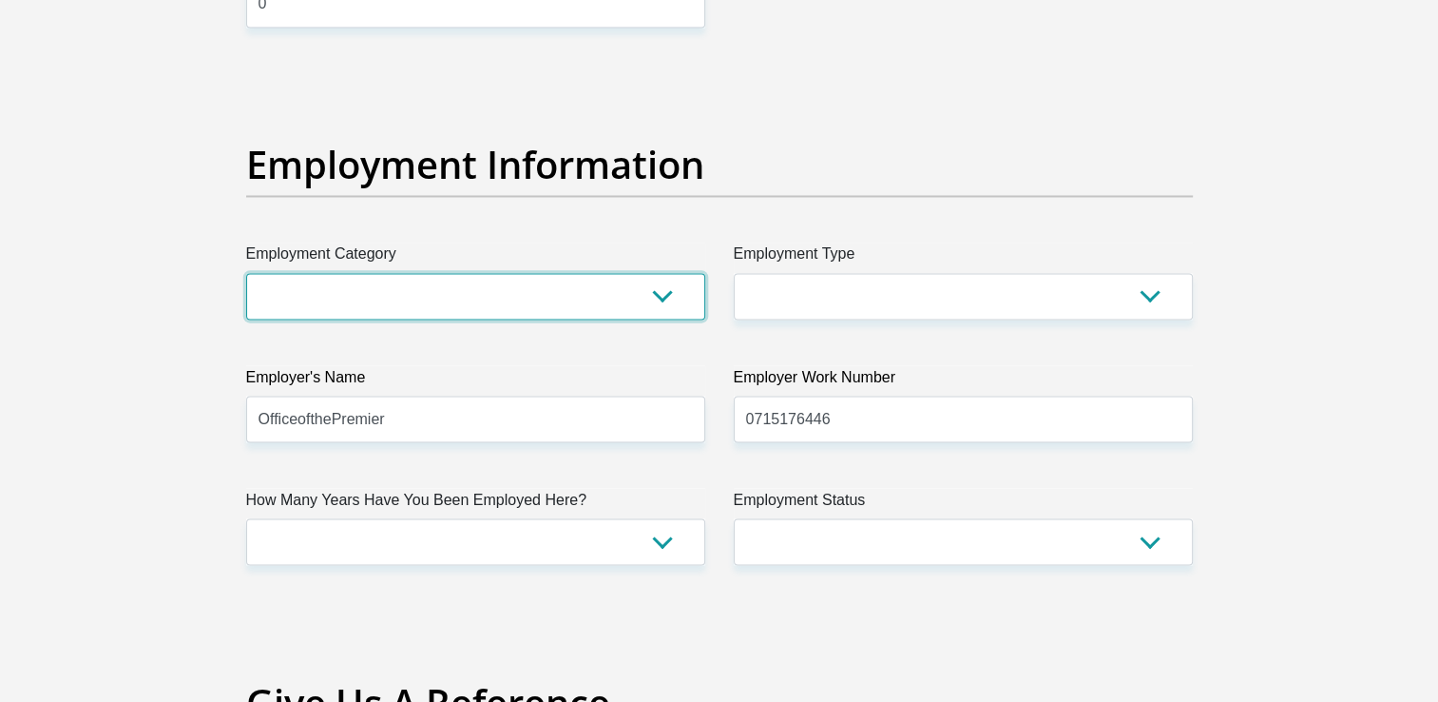
click at [658, 289] on select "AGRICULTURE ALCOHOL & TOBACCO CONSTRUCTION MATERIALS METALLURGY EQUIPMENT FOR R…" at bounding box center [475, 296] width 459 height 47
click at [658, 290] on select "AGRICULTURE ALCOHOL & TOBACCO CONSTRUCTION MATERIALS METALLURGY EQUIPMENT FOR R…" at bounding box center [475, 296] width 459 height 47
select select "71"
click at [246, 273] on select "AGRICULTURE ALCOHOL & TOBACCO CONSTRUCTION MATERIALS METALLURGY EQUIPMENT FOR R…" at bounding box center [475, 296] width 459 height 47
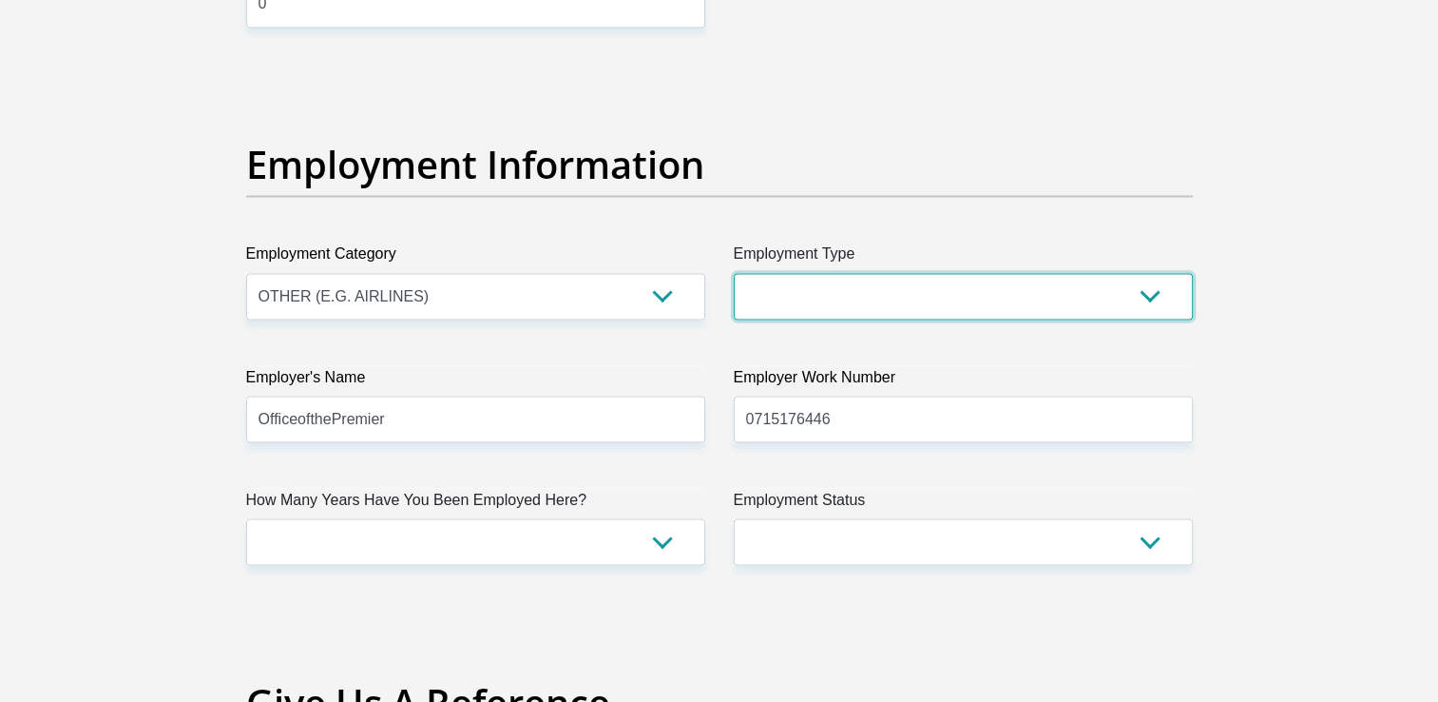
click at [1146, 297] on select "College/Lecturer Craft Seller Creative Driver Executive Farmer Forces - Non Com…" at bounding box center [963, 296] width 459 height 47
select select "Manager"
click at [734, 273] on select "College/Lecturer Craft Seller Creative Driver Executive Farmer Forces - Non Com…" at bounding box center [963, 296] width 459 height 47
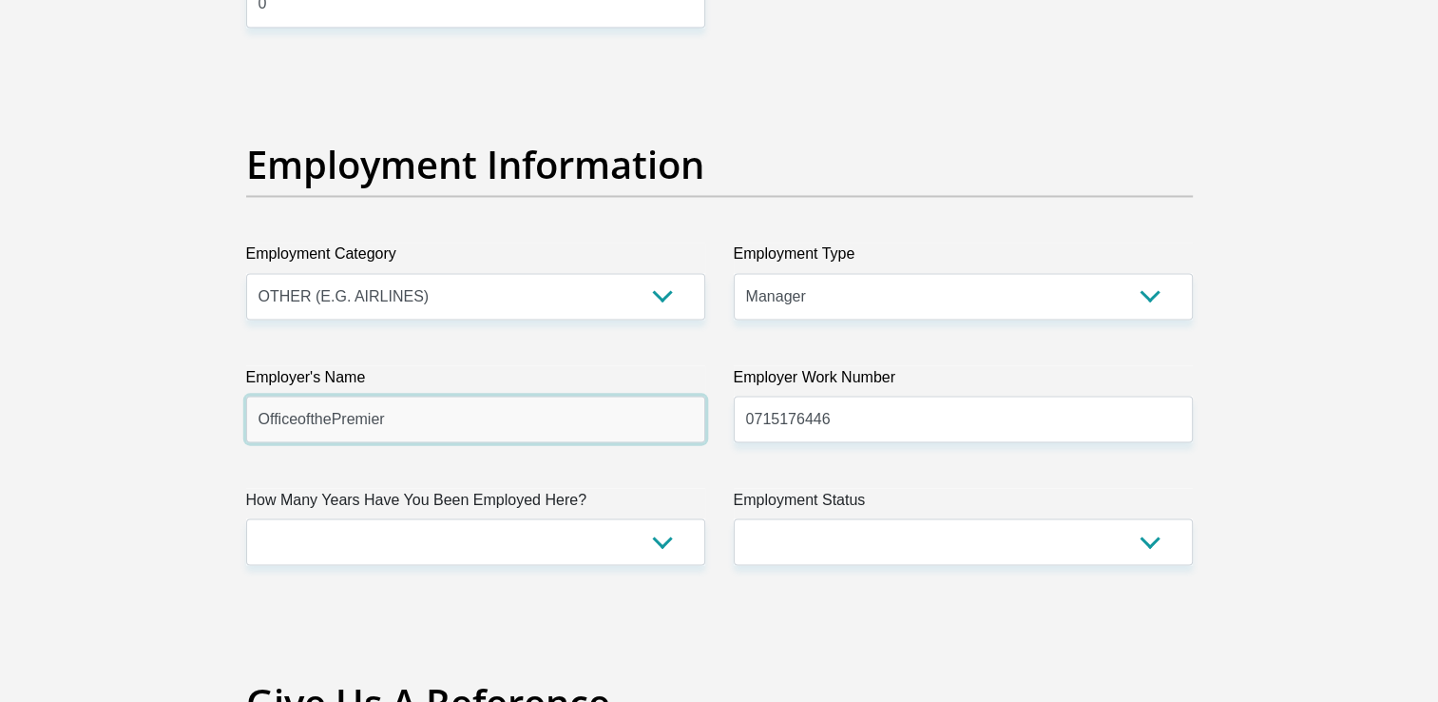
click at [300, 422] on input "OfficeofthePremier" at bounding box center [475, 418] width 459 height 47
type input "O"
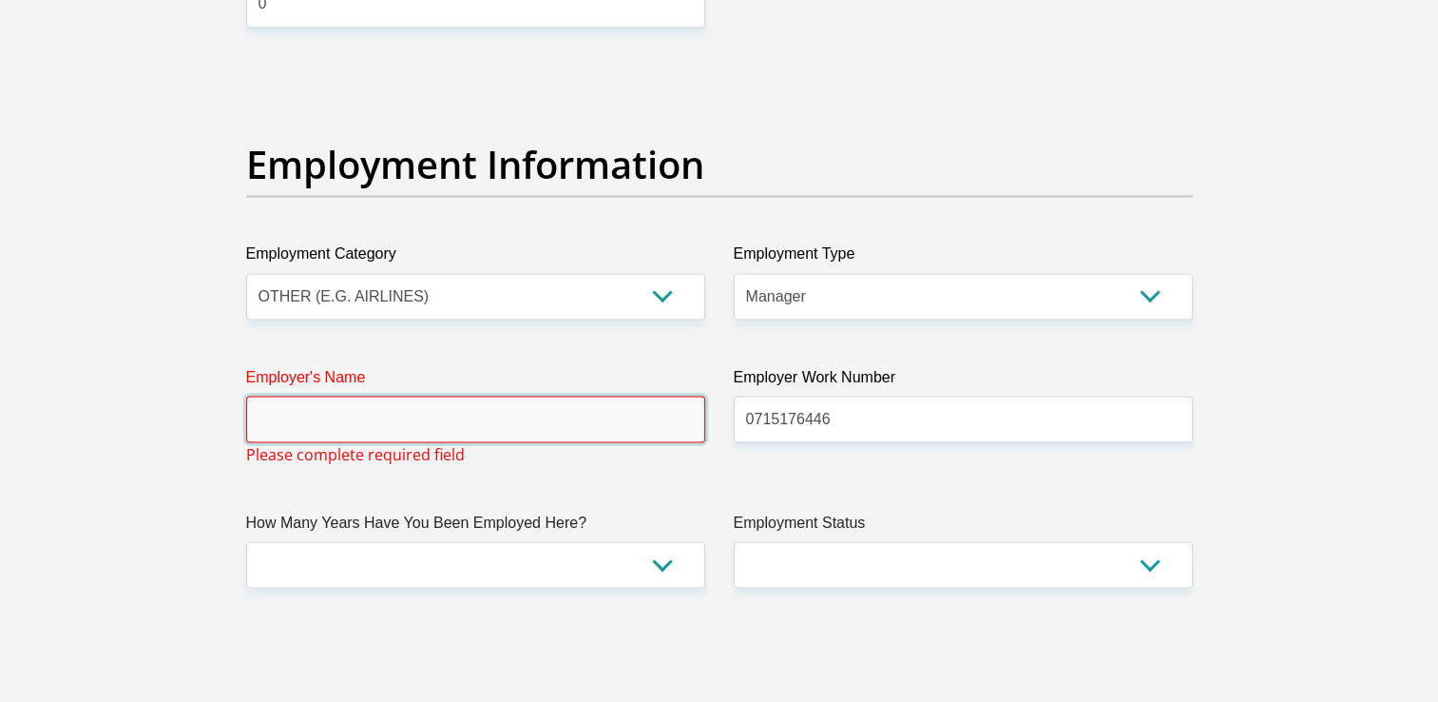
type input "M"
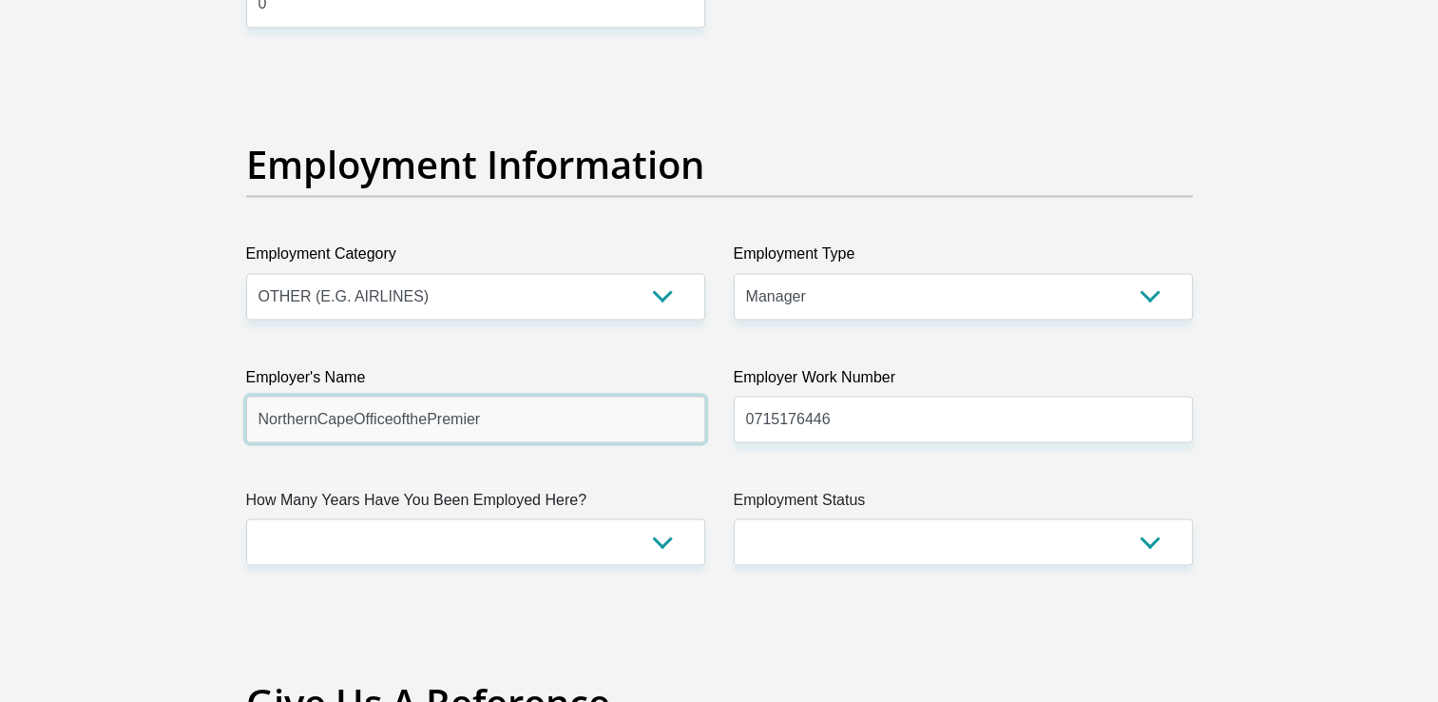
type input "NorthernCapeOfficeofthePremier"
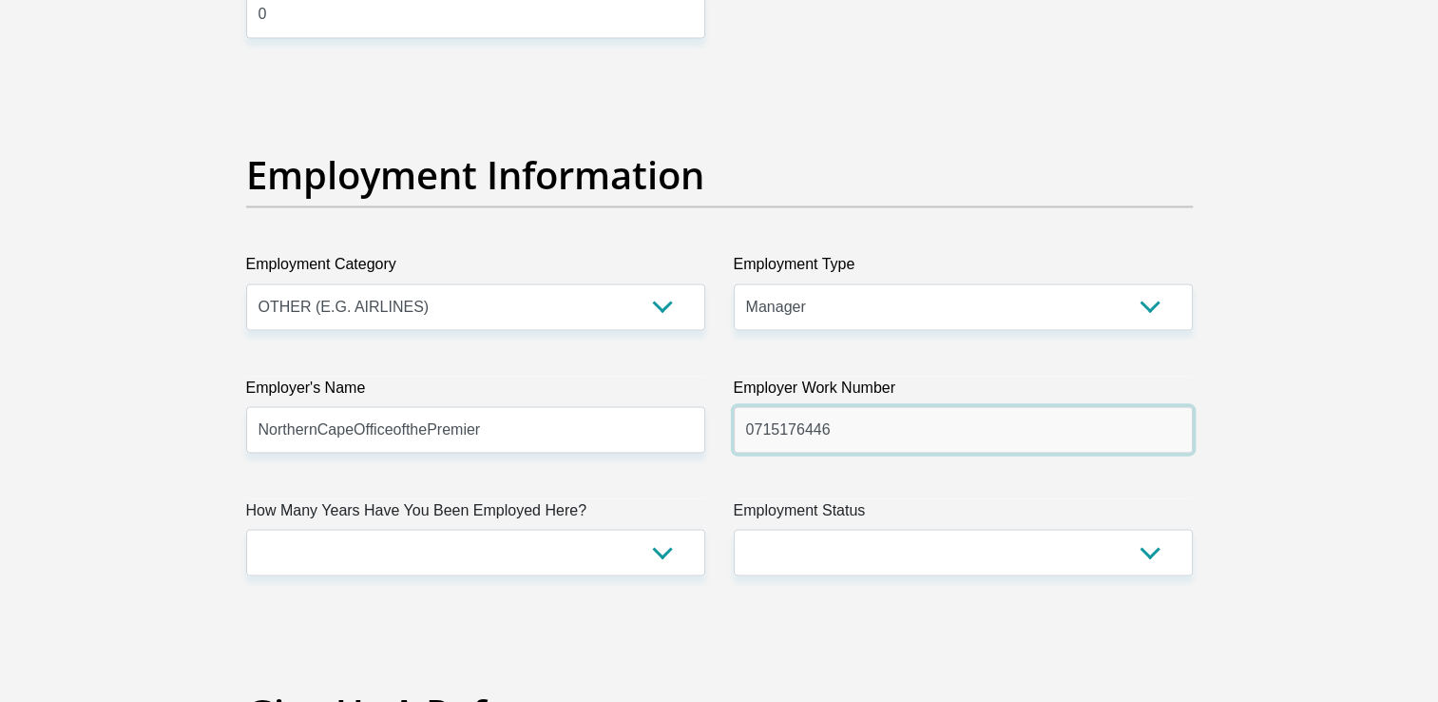
scroll to position [3180, 0]
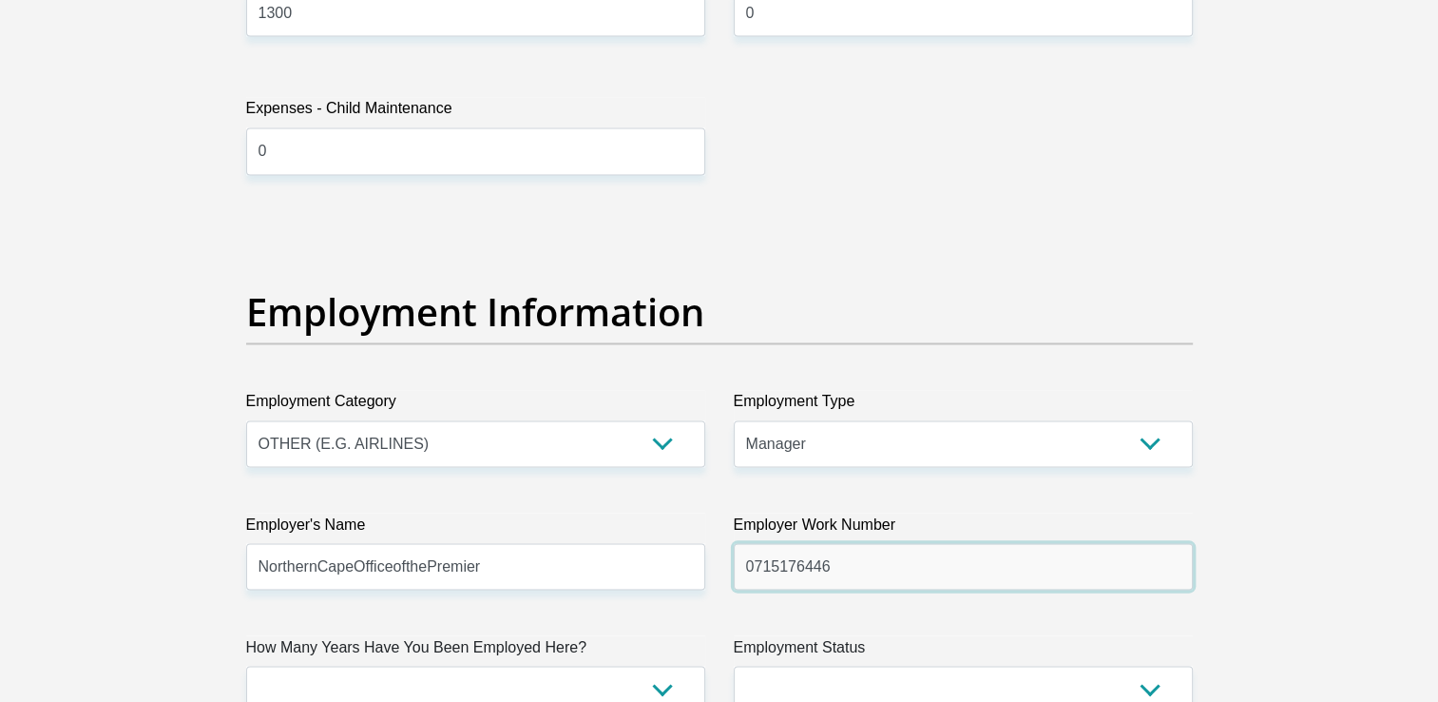
click at [848, 573] on input "0715176446" at bounding box center [963, 566] width 459 height 47
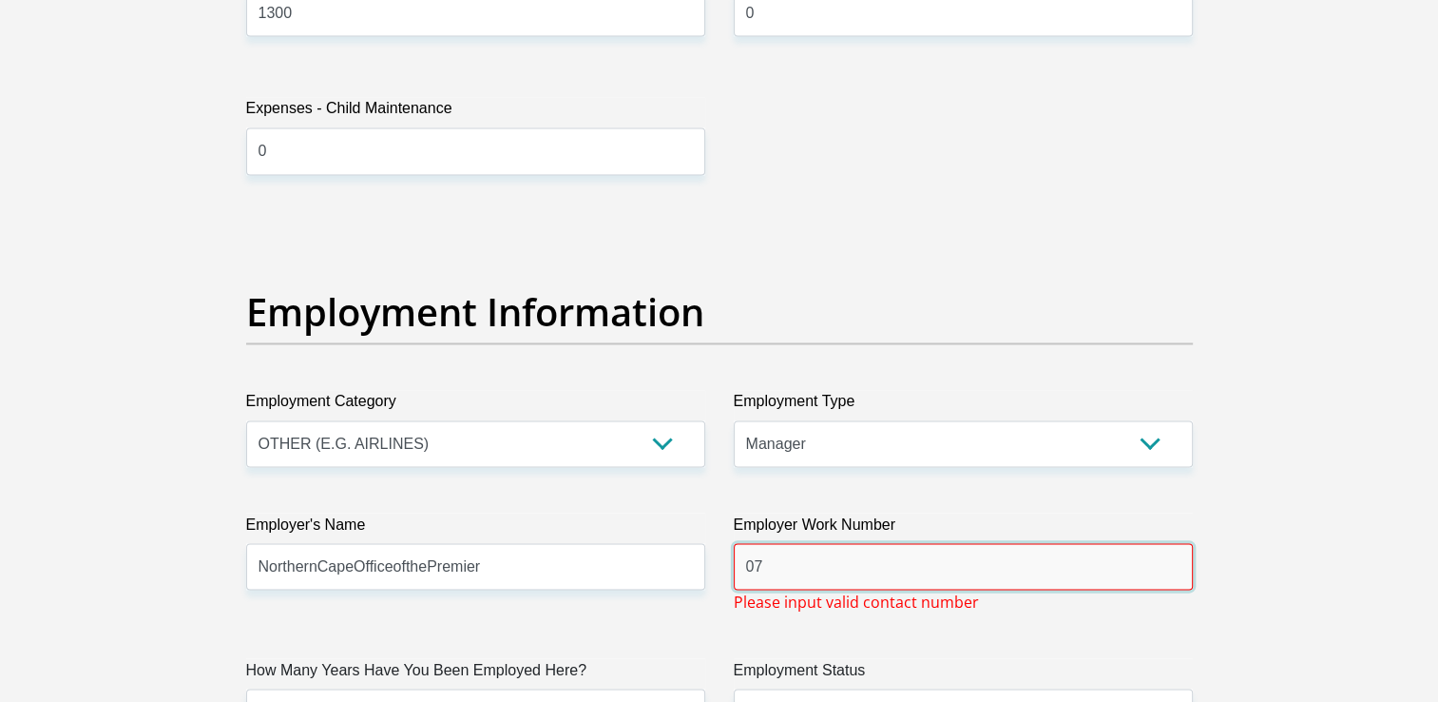
type input "0"
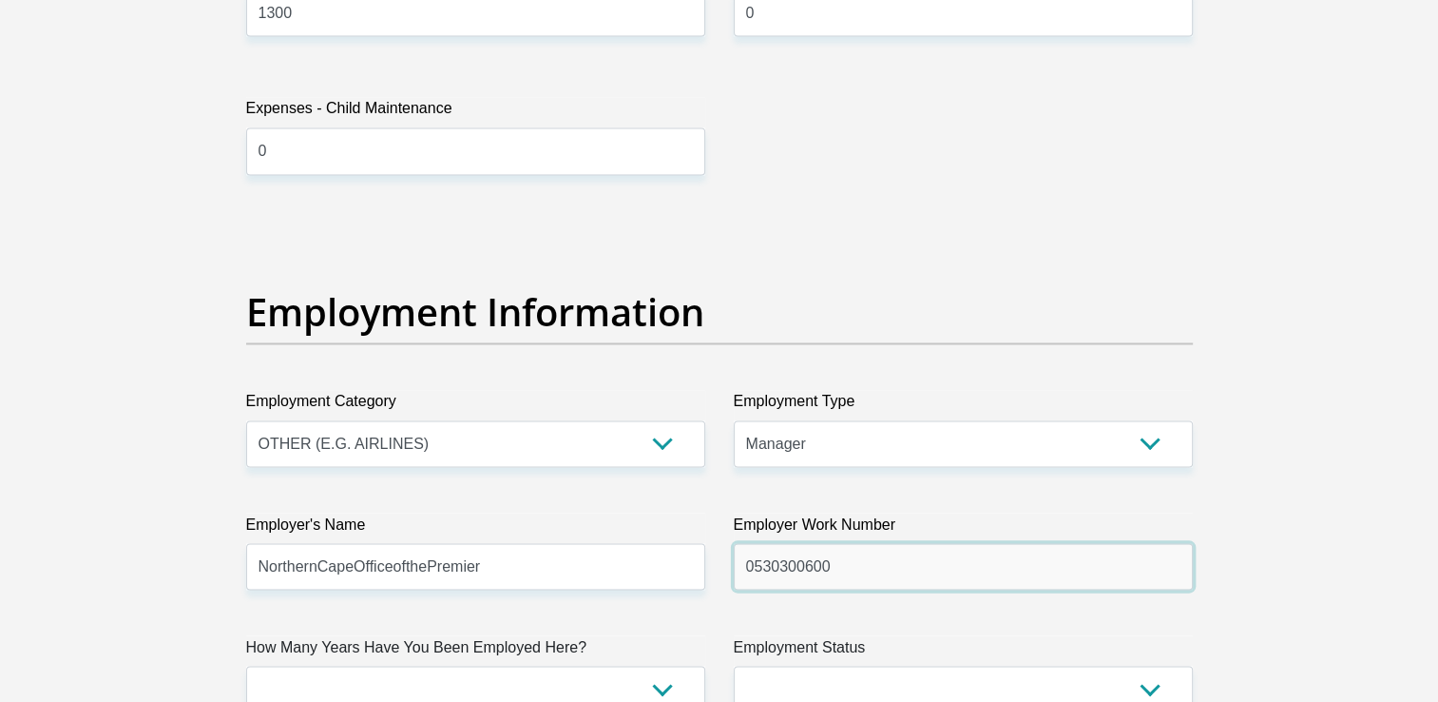
type input "0530300600"
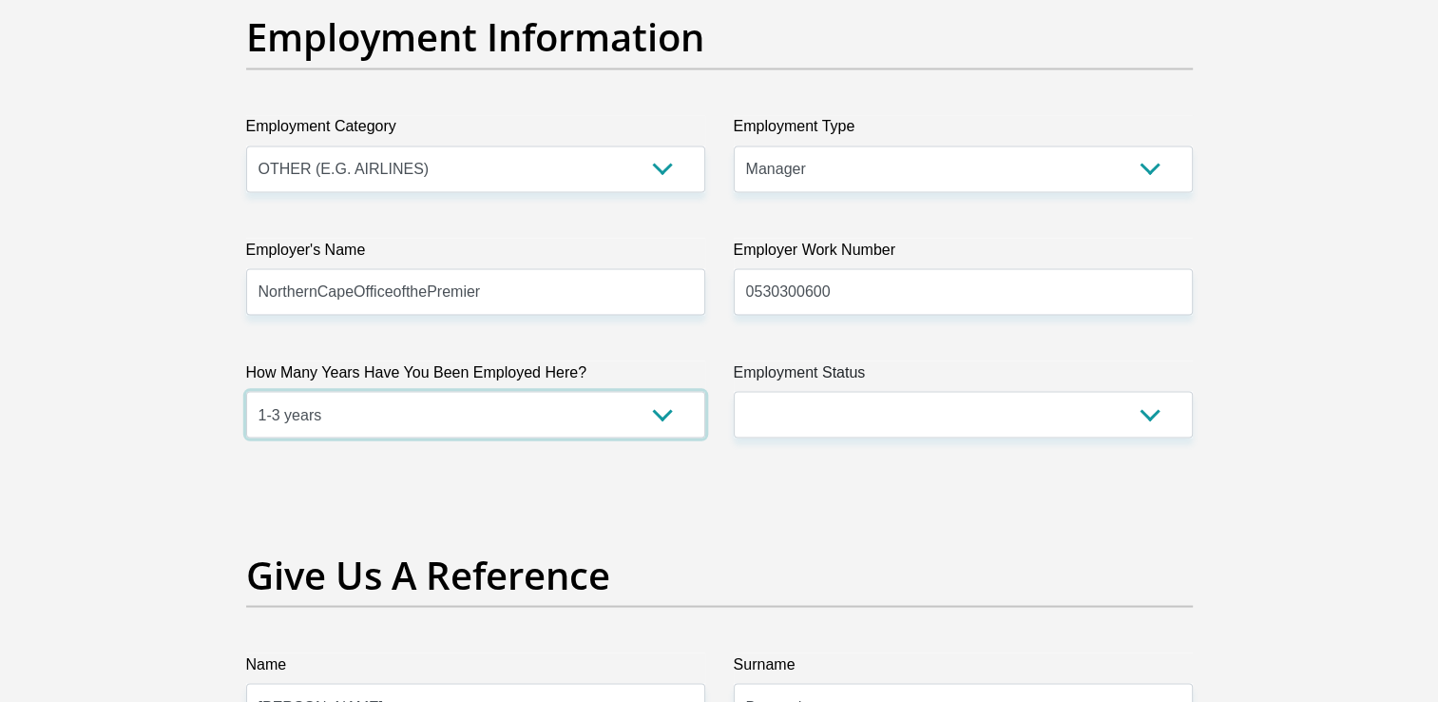
scroll to position [3472, 0]
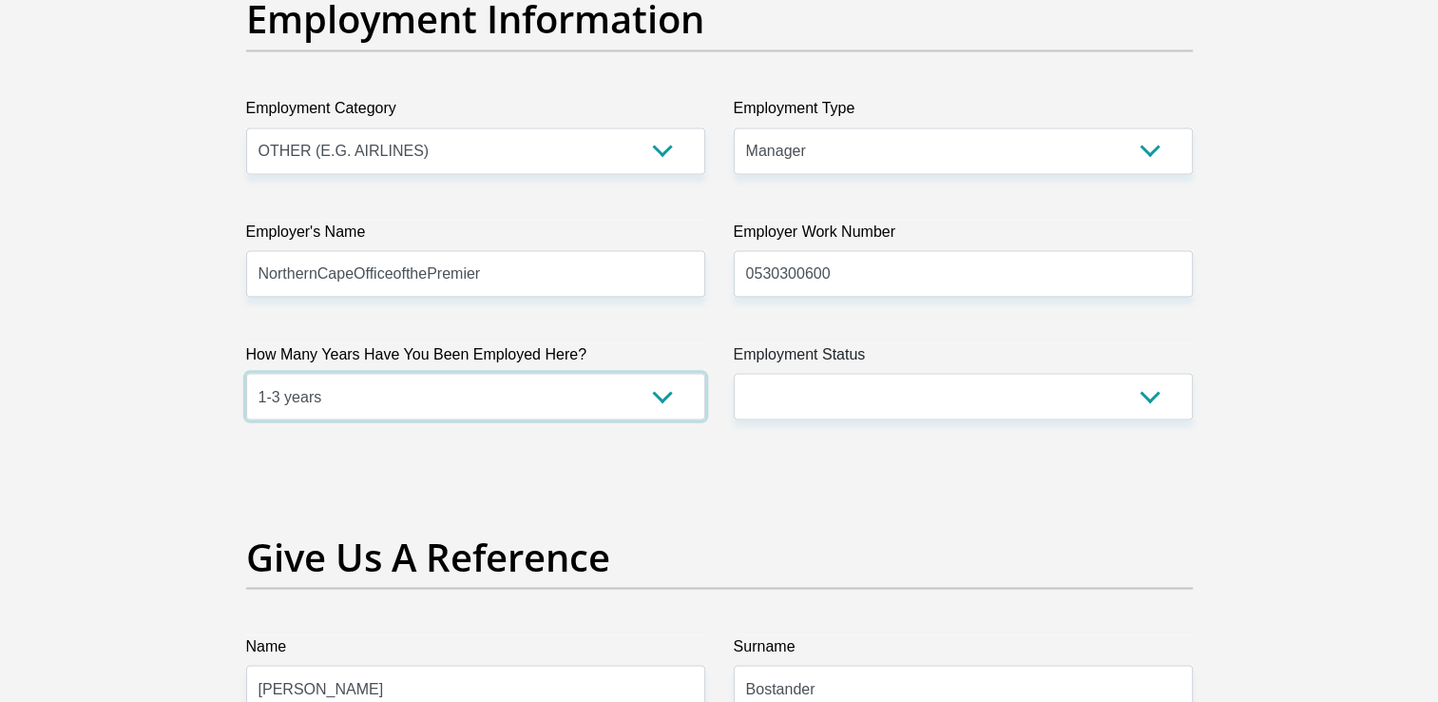
click at [659, 393] on select "less than 1 year 1-3 years 3-5 years 5+ years" at bounding box center [475, 396] width 459 height 47
select select "60"
click at [246, 373] on select "less than 1 year 1-3 years 3-5 years 5+ years" at bounding box center [475, 396] width 459 height 47
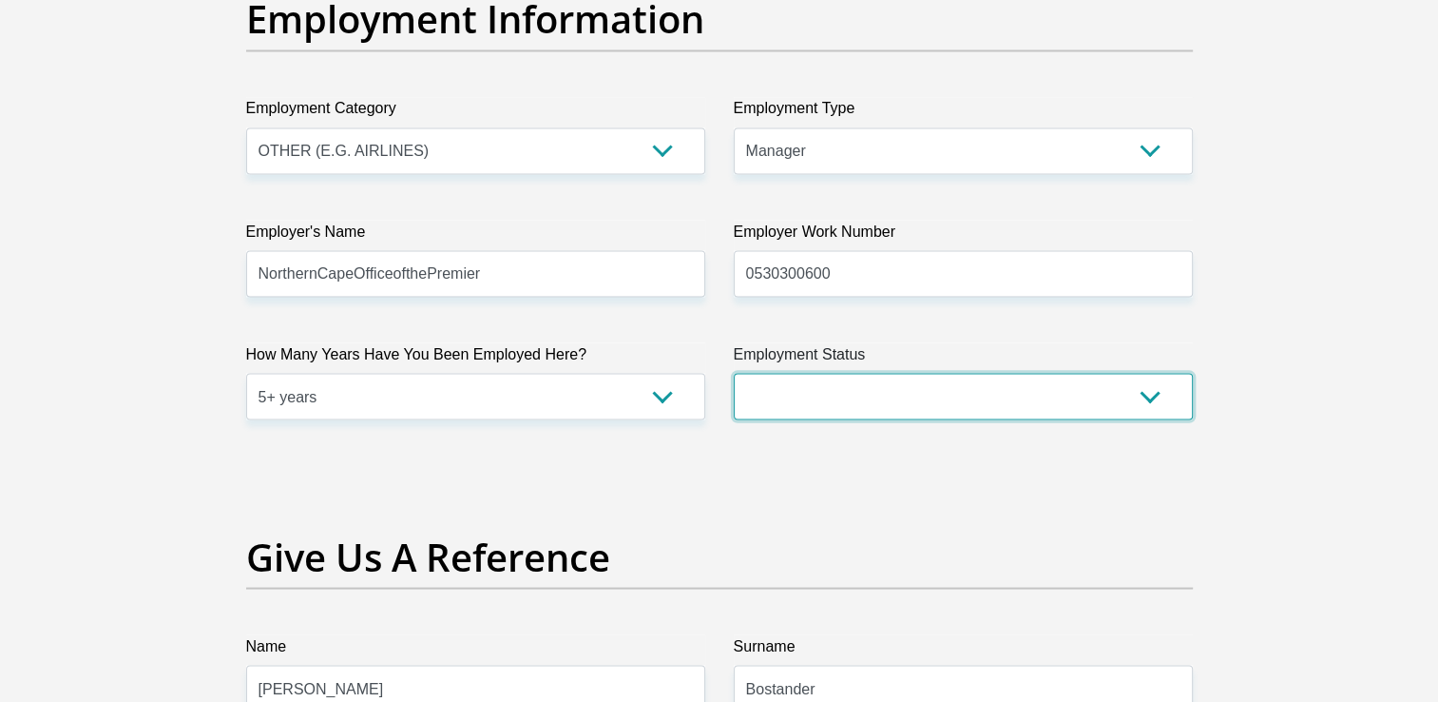
click at [1153, 394] on select "Permanent/Full-time Part-time/Casual Contract Worker Self-Employed Housewife Re…" at bounding box center [963, 396] width 459 height 47
select select "1"
click at [734, 373] on select "Permanent/Full-time Part-time/Casual Contract Worker Self-Employed Housewife Re…" at bounding box center [963, 396] width 459 height 47
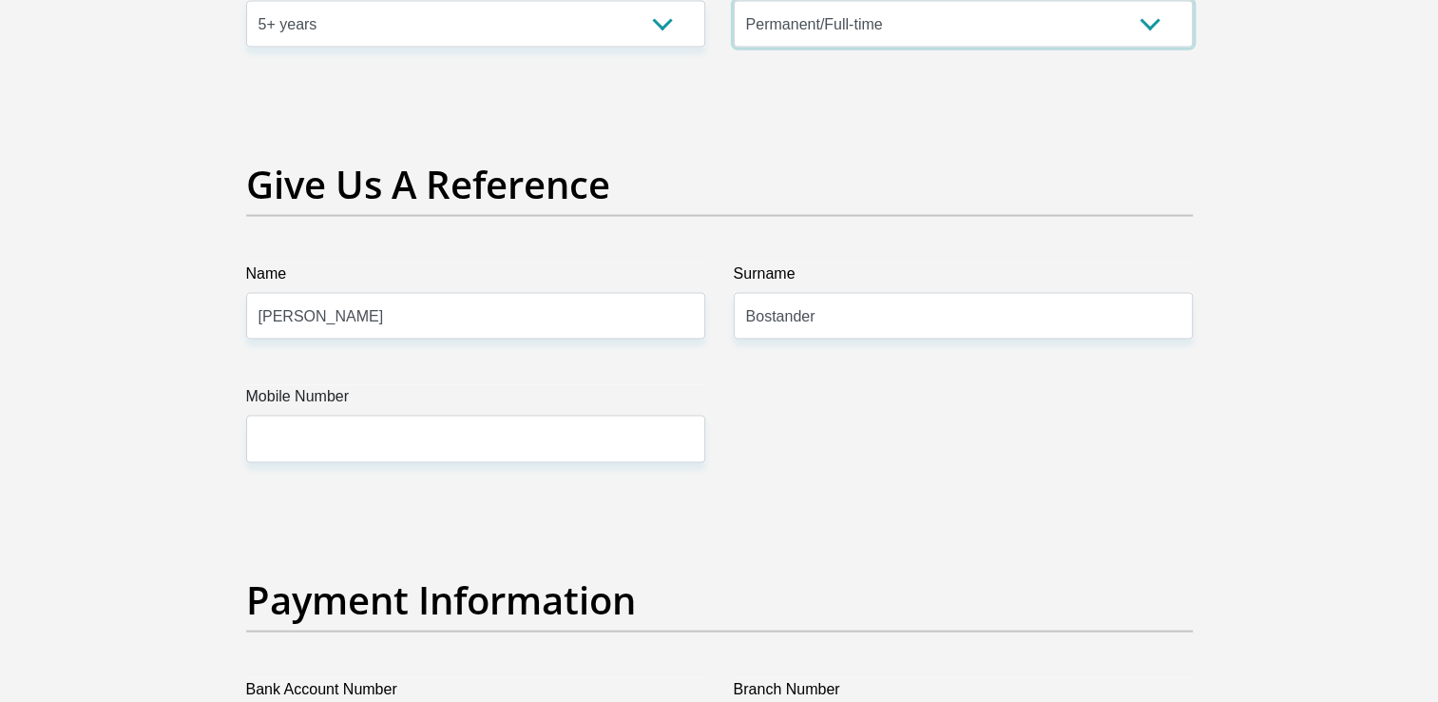
scroll to position [3853, 0]
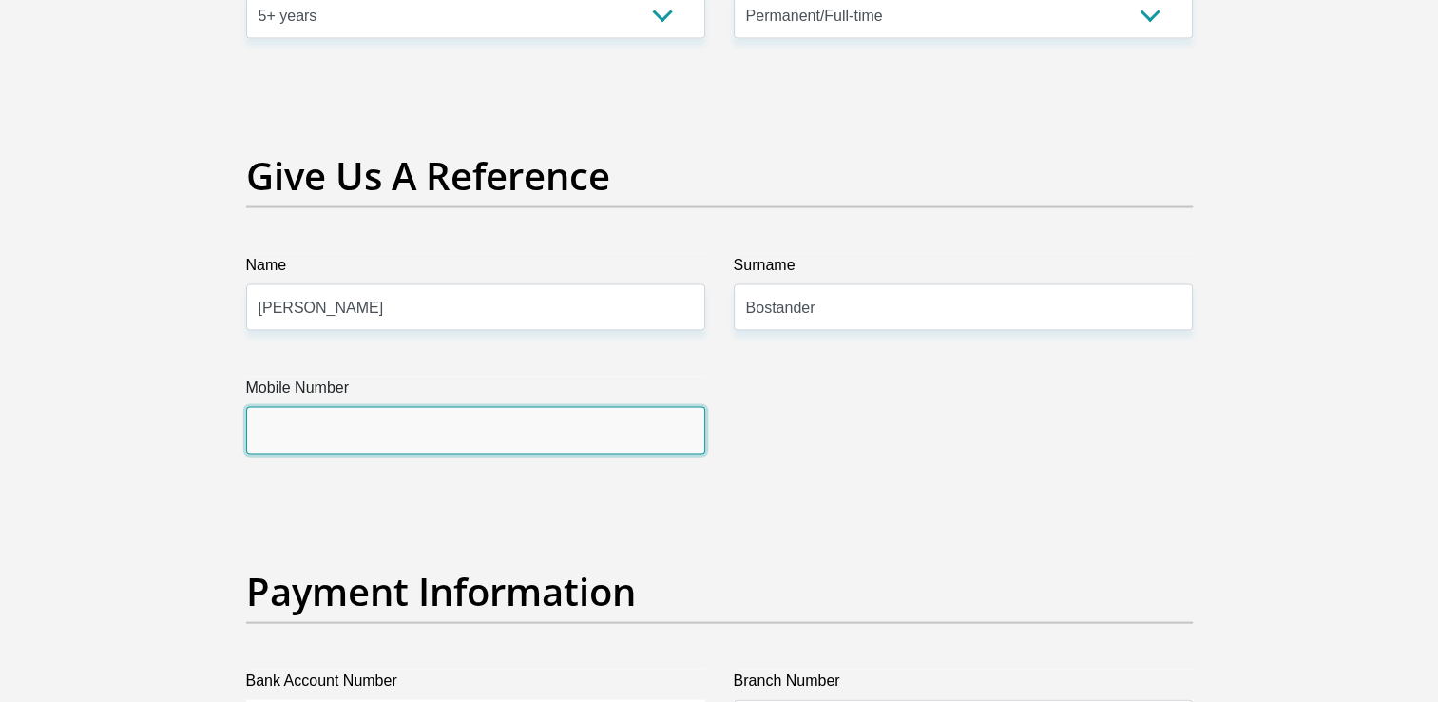
click at [309, 435] on input "Mobile Number" at bounding box center [475, 430] width 459 height 47
type input "0"
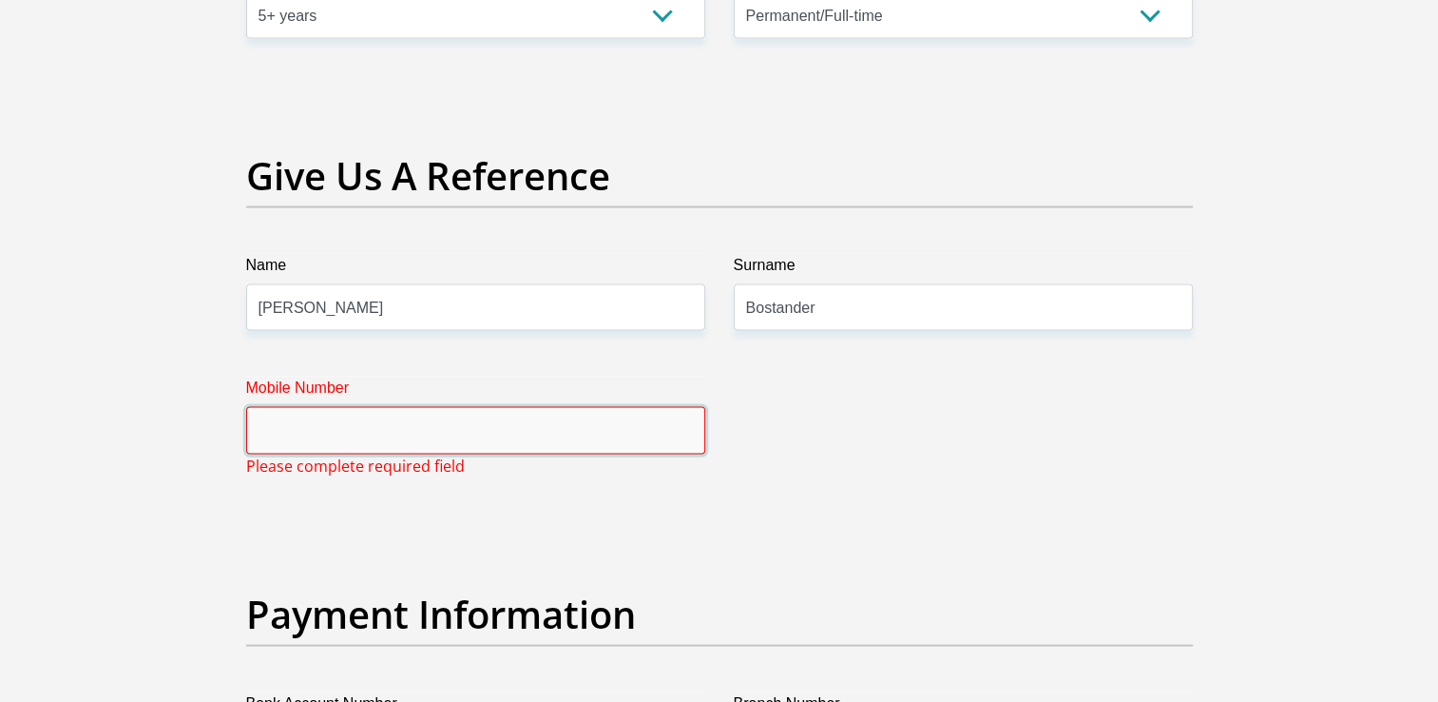
click at [361, 423] on input "Mobile Number" at bounding box center [475, 430] width 459 height 47
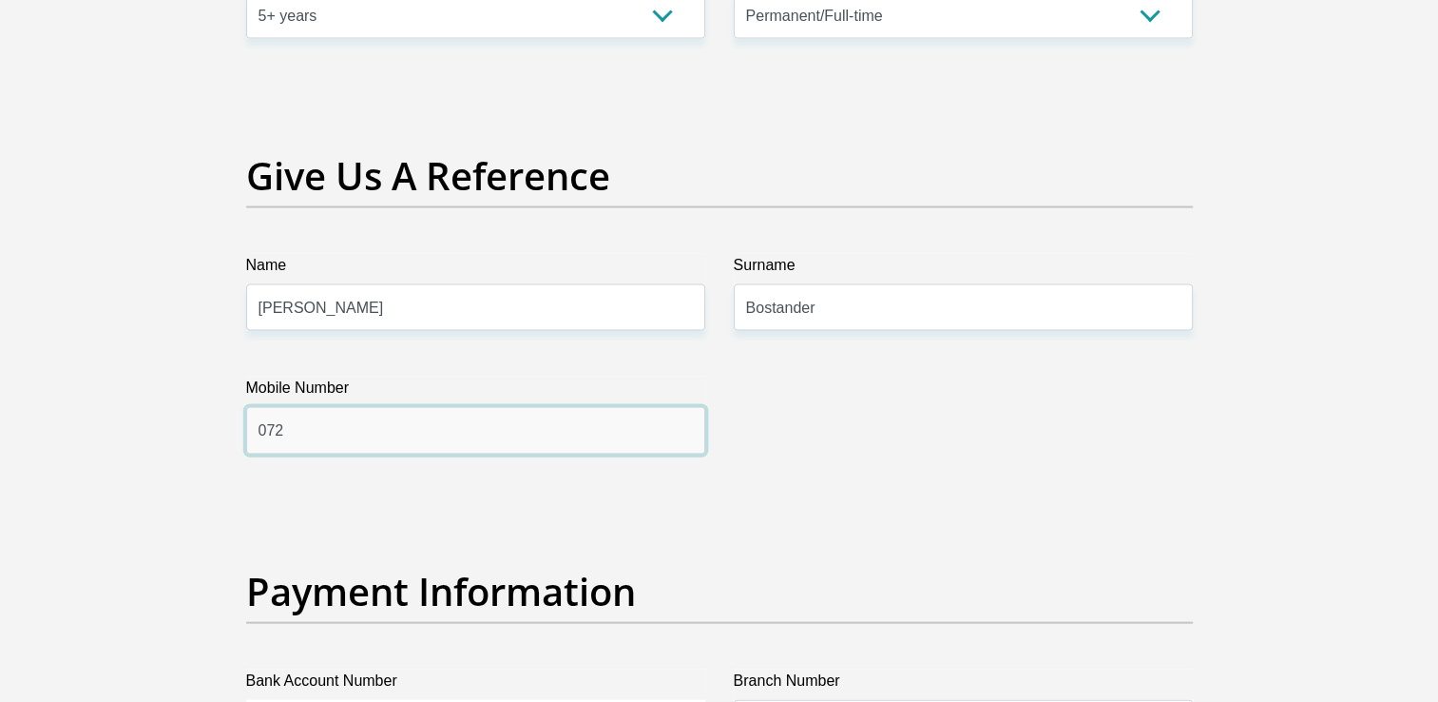
type input "0722593890"
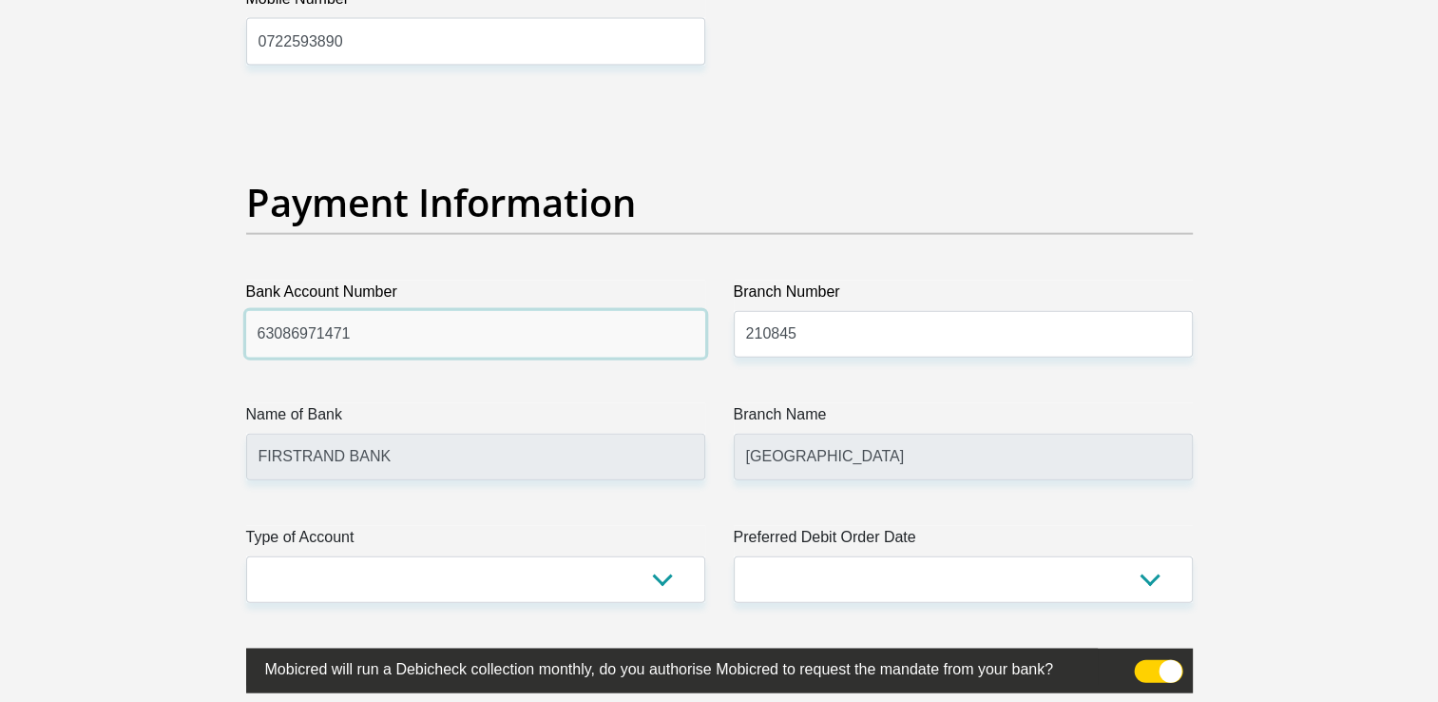
scroll to position [4274, 0]
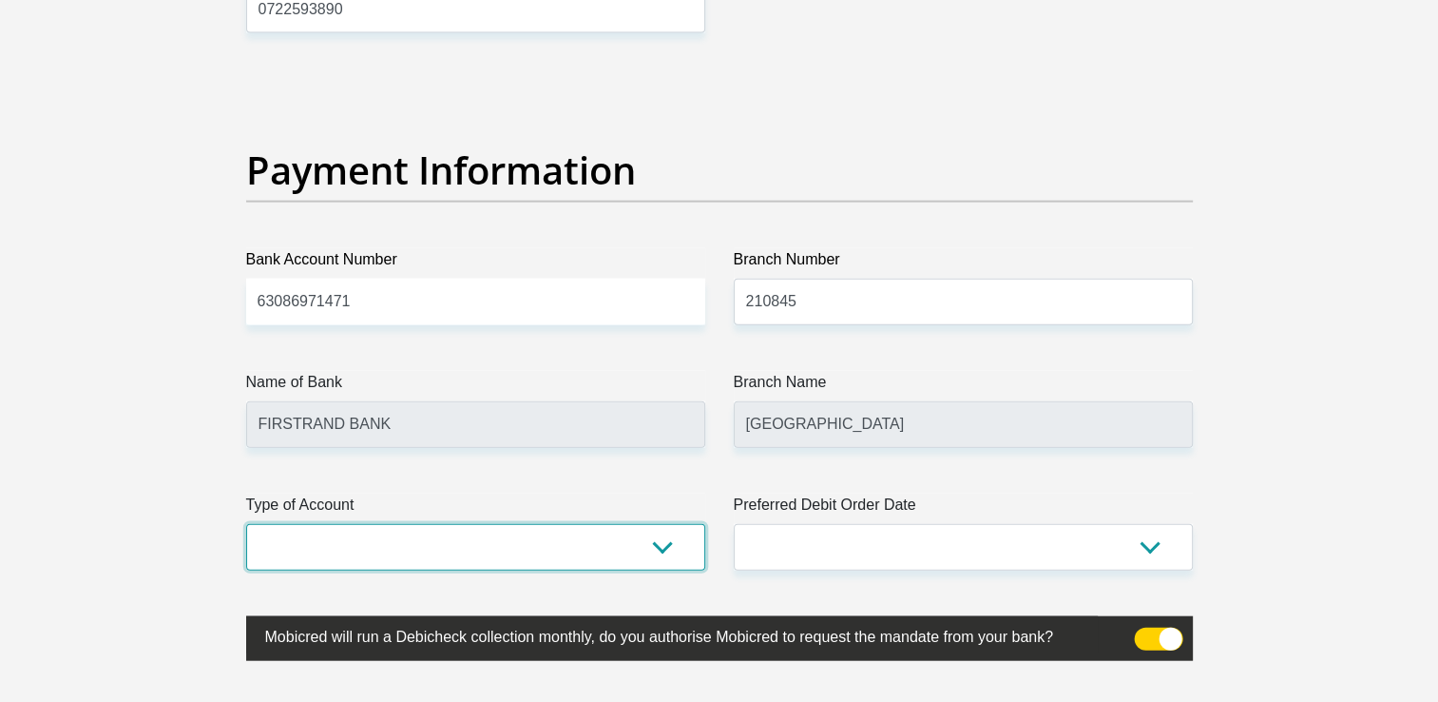
click at [658, 549] on select "Cheque Savings" at bounding box center [475, 547] width 459 height 47
select select "CUR"
click at [246, 524] on select "Cheque Savings" at bounding box center [475, 547] width 459 height 47
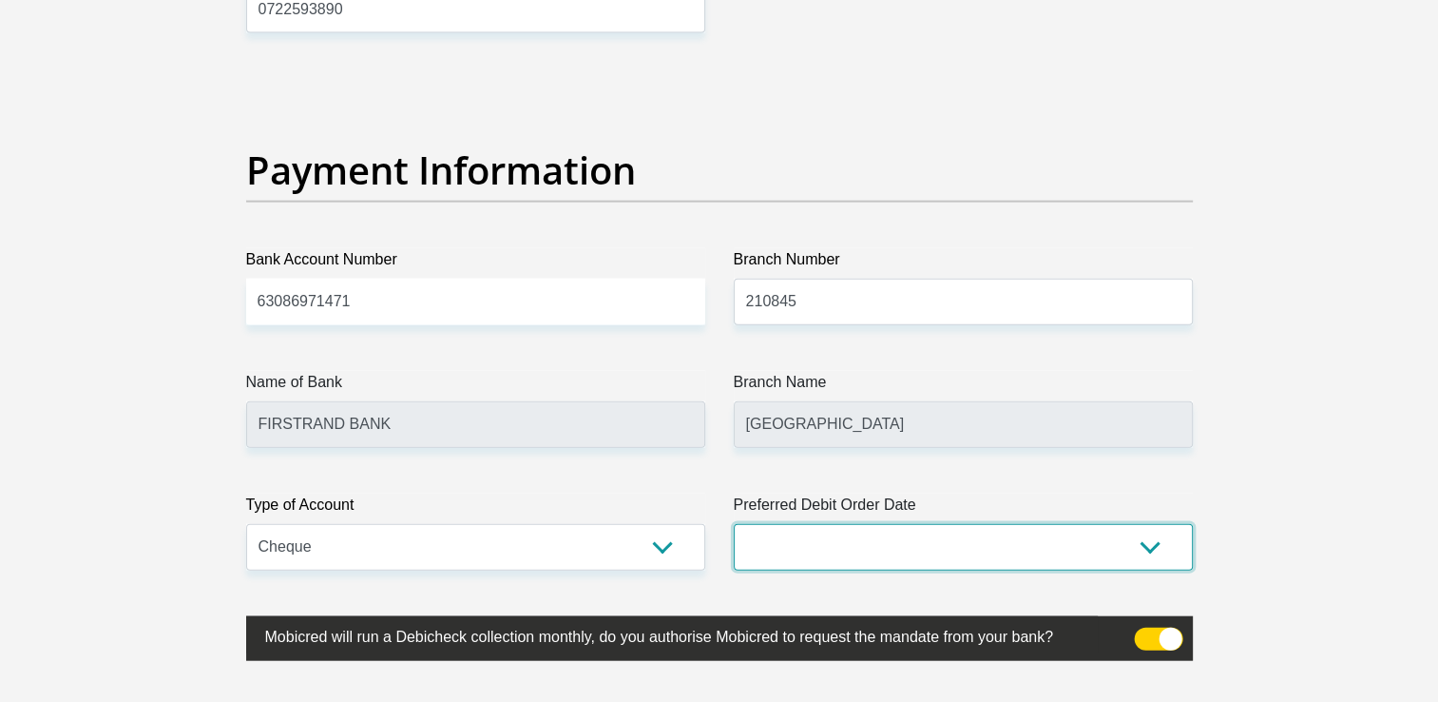
click at [1159, 548] on select "1st 2nd 3rd 4th 5th 7th 18th 19th 20th 21st 22nd 23rd 24th 25th 26th 27th 28th …" at bounding box center [963, 547] width 459 height 47
select select "18"
click at [734, 524] on select "1st 2nd 3rd 4th 5th 7th 18th 19th 20th 21st 22nd 23rd 24th 25th 26th 27th 28th …" at bounding box center [963, 547] width 459 height 47
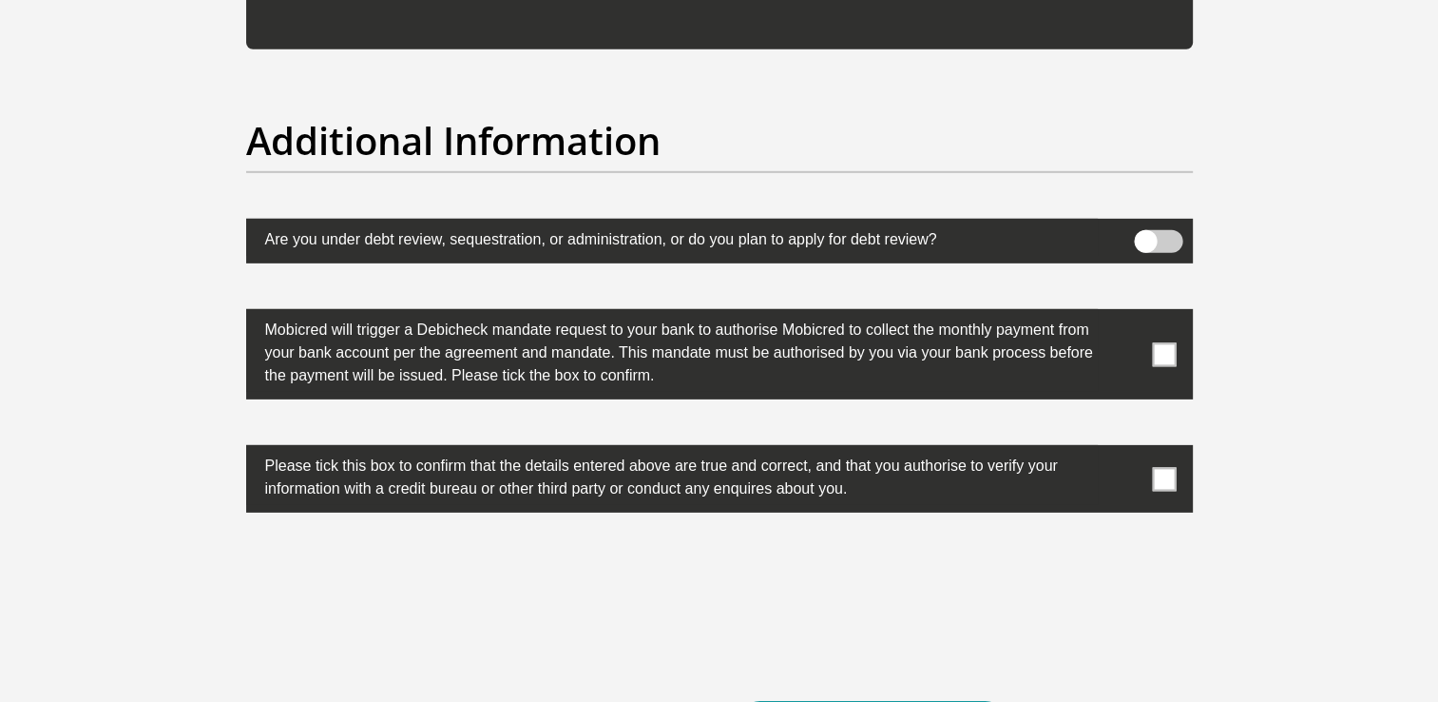
scroll to position [5890, 0]
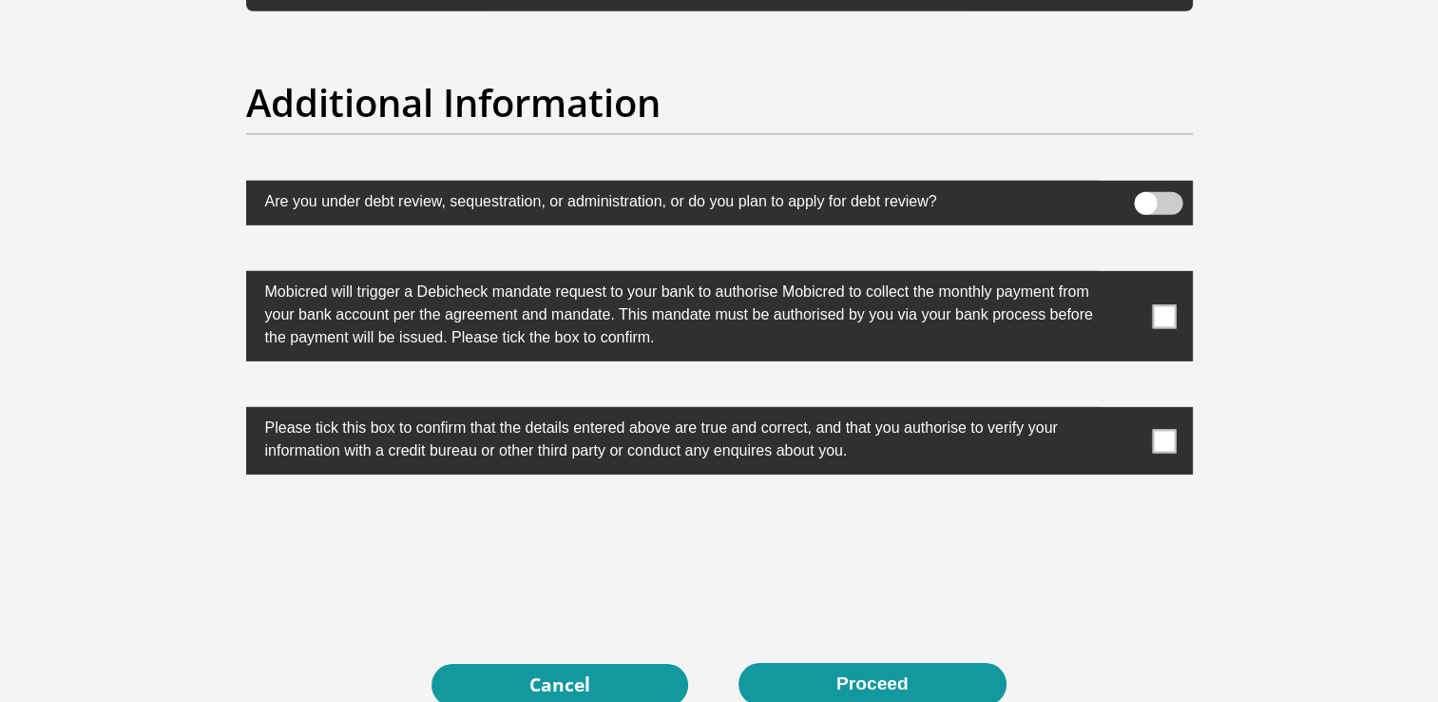
click at [1159, 310] on span at bounding box center [1164, 316] width 24 height 24
click at [1126, 276] on input "checkbox" at bounding box center [1126, 276] width 0 height 0
click at [1162, 439] on span at bounding box center [1164, 441] width 24 height 24
click at [1126, 412] on input "checkbox" at bounding box center [1126, 412] width 0 height 0
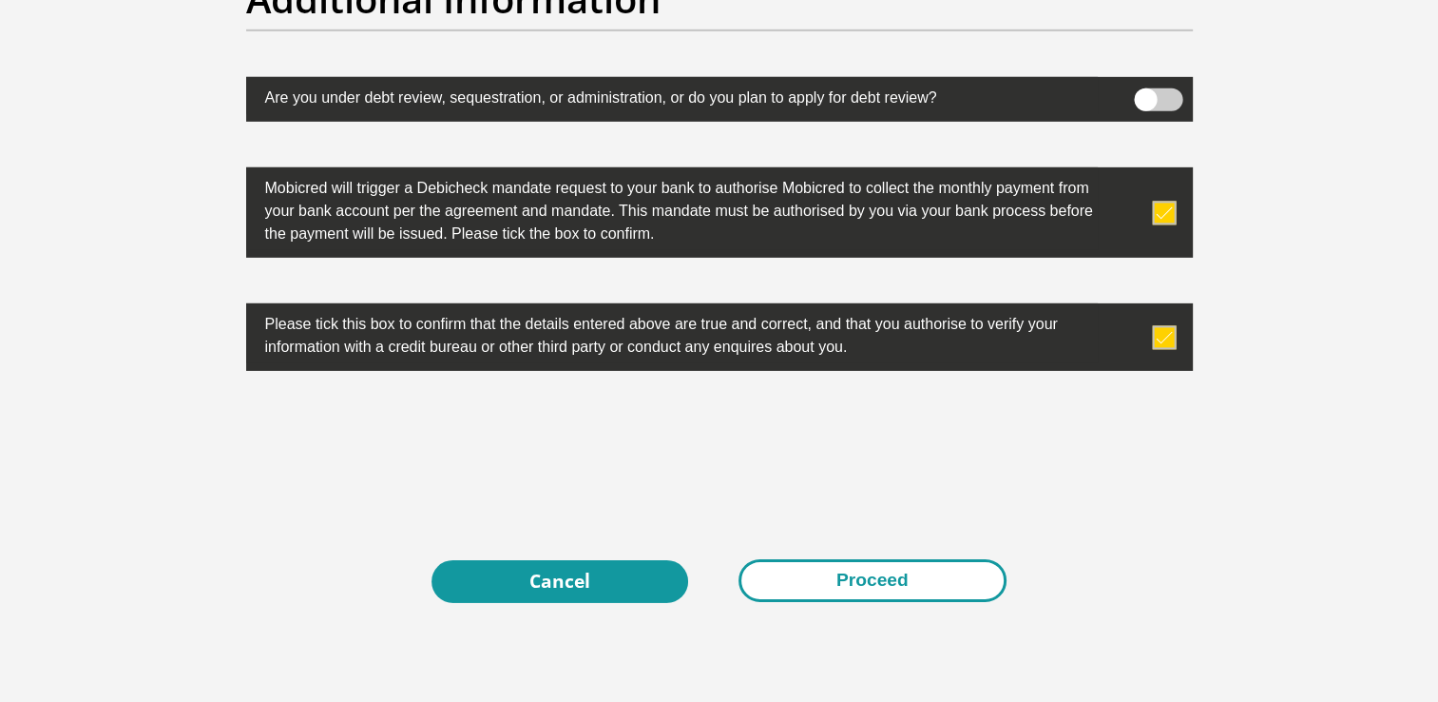
scroll to position [6114, 0]
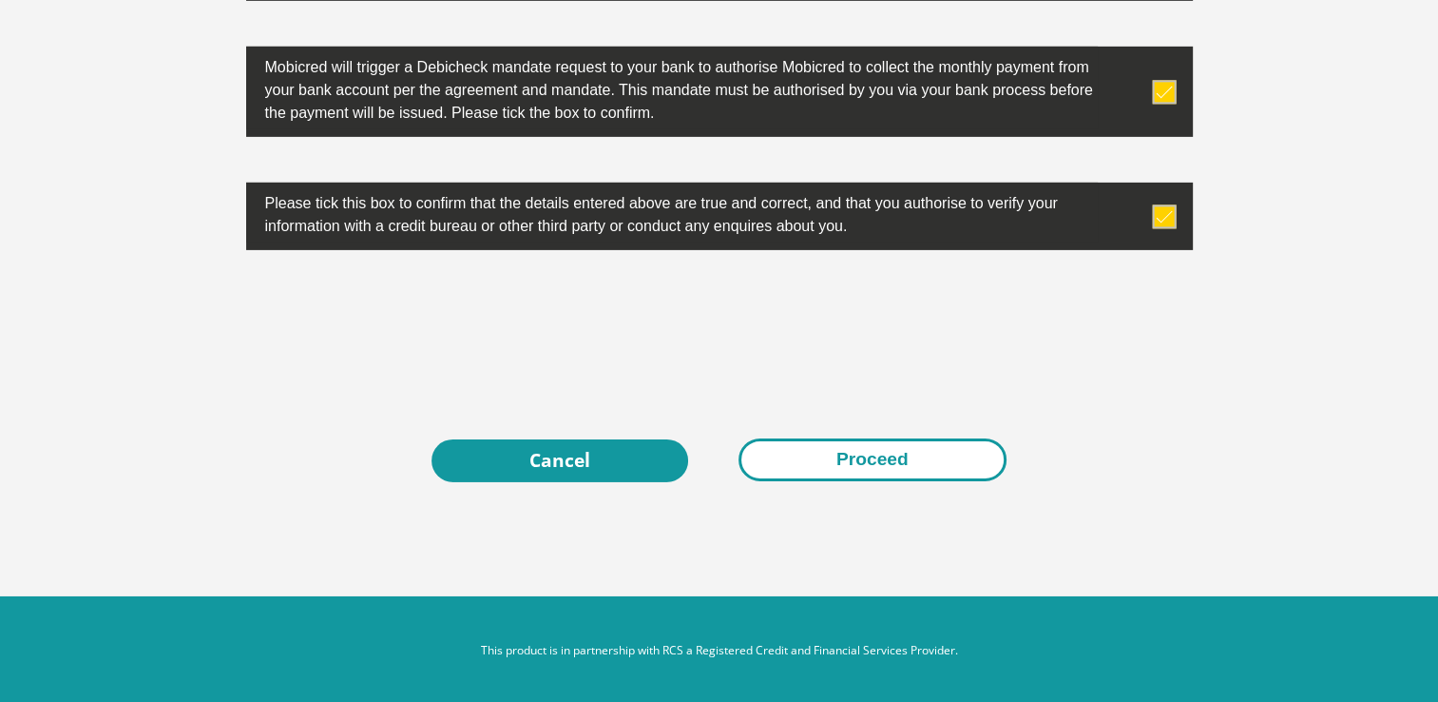
click at [873, 454] on button "Proceed" at bounding box center [873, 459] width 268 height 43
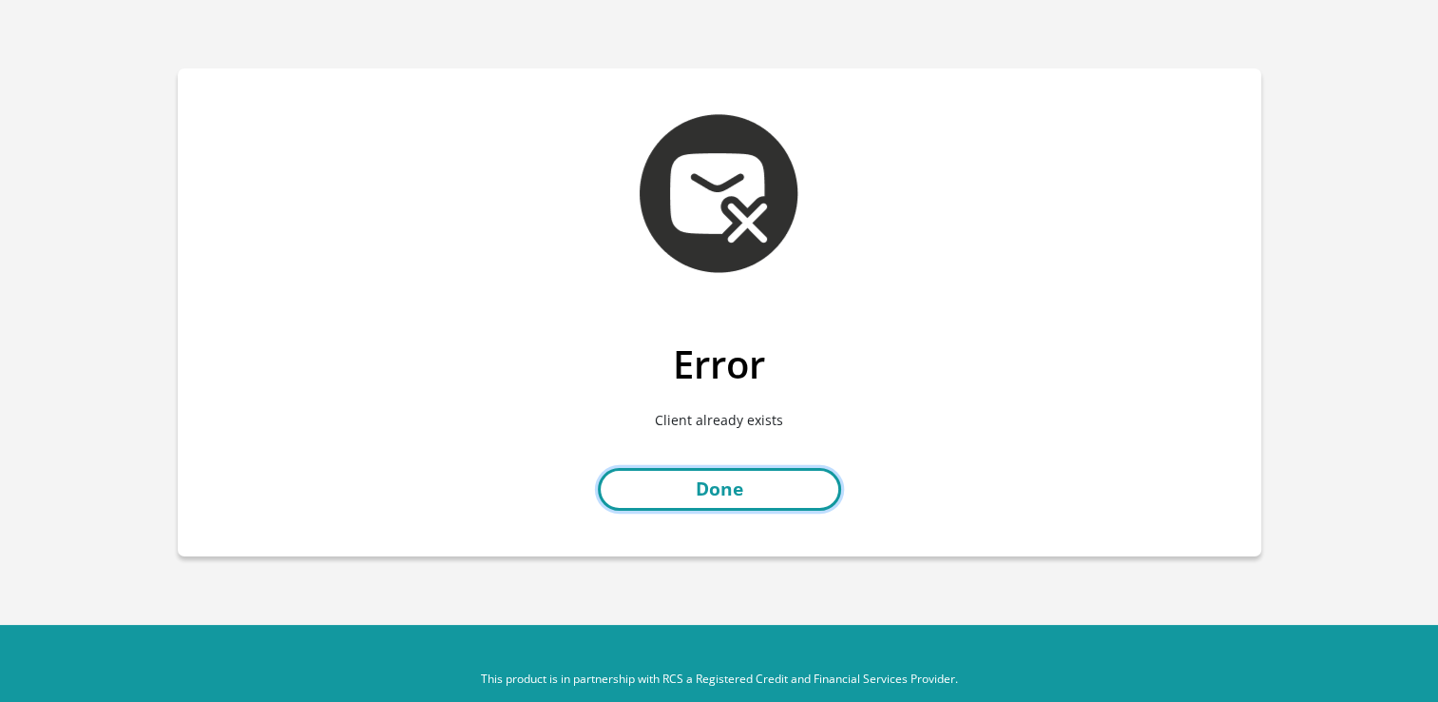
click at [720, 487] on link "Done" at bounding box center [719, 489] width 243 height 43
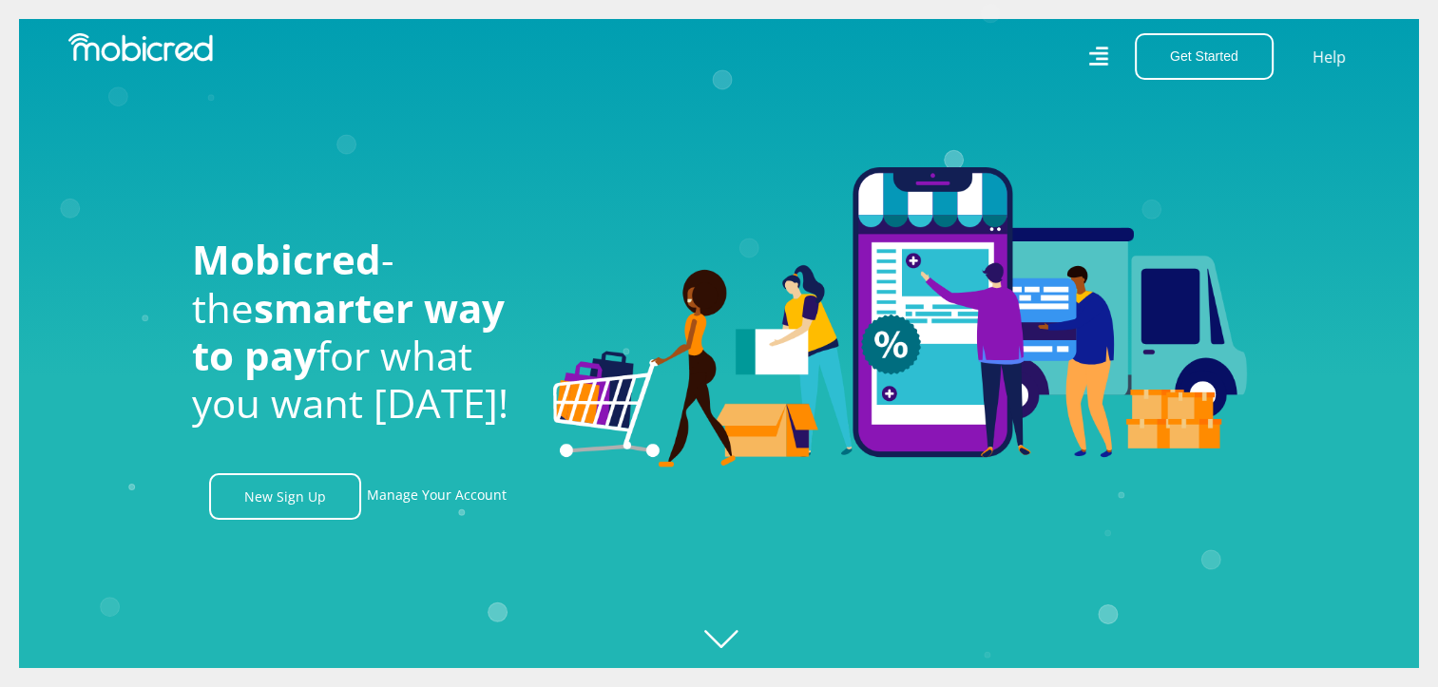
scroll to position [0, 1354]
click at [453, 504] on link "Manage Your Account" at bounding box center [437, 496] width 140 height 47
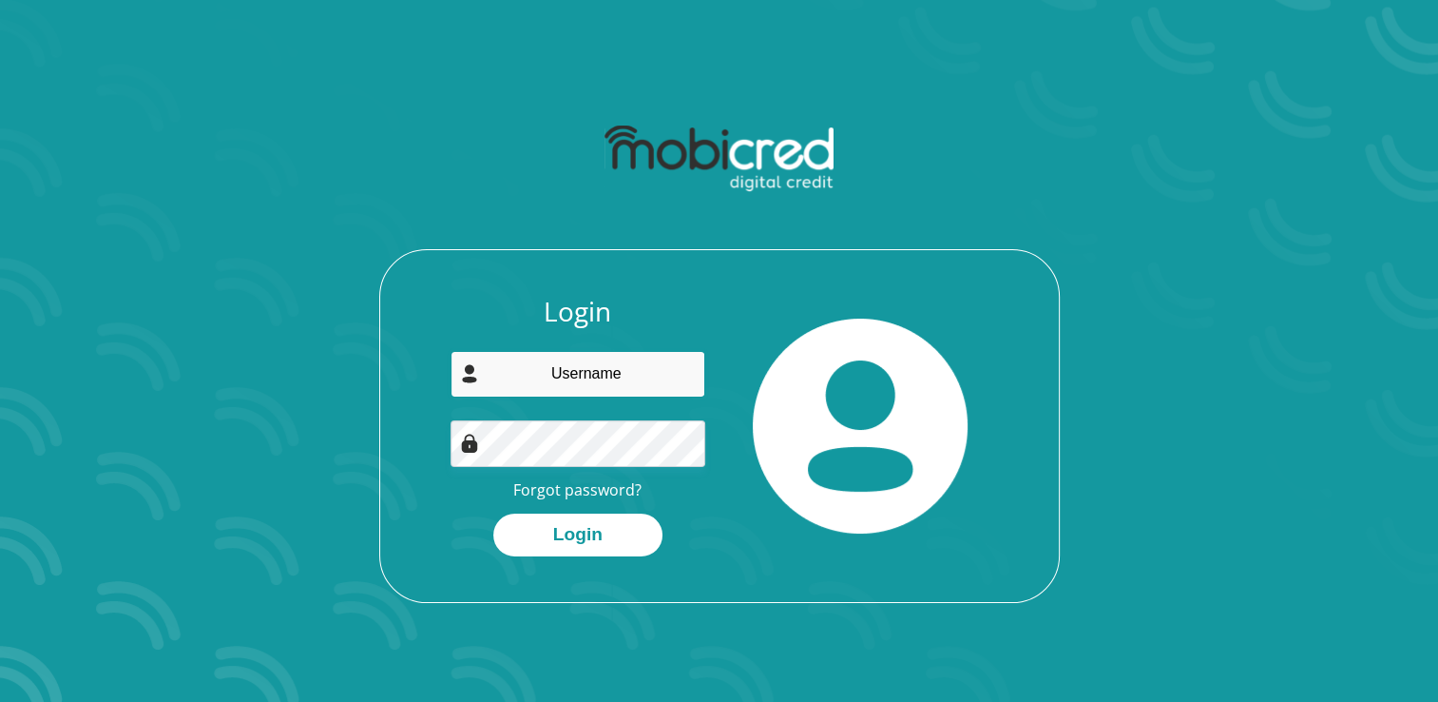
click at [585, 383] on input "email" at bounding box center [578, 374] width 255 height 47
type input "[EMAIL_ADDRESS][DOMAIN_NAME]"
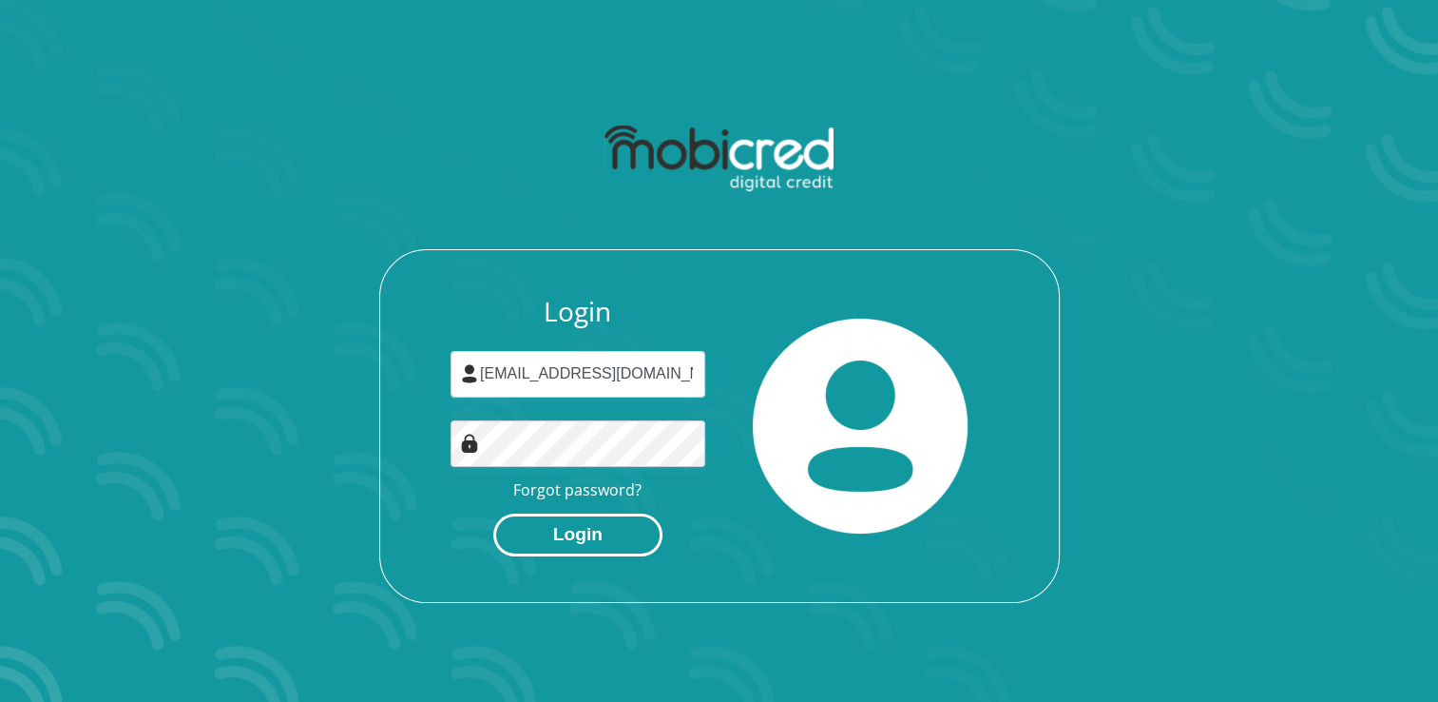
click at [592, 537] on button "Login" at bounding box center [577, 534] width 169 height 43
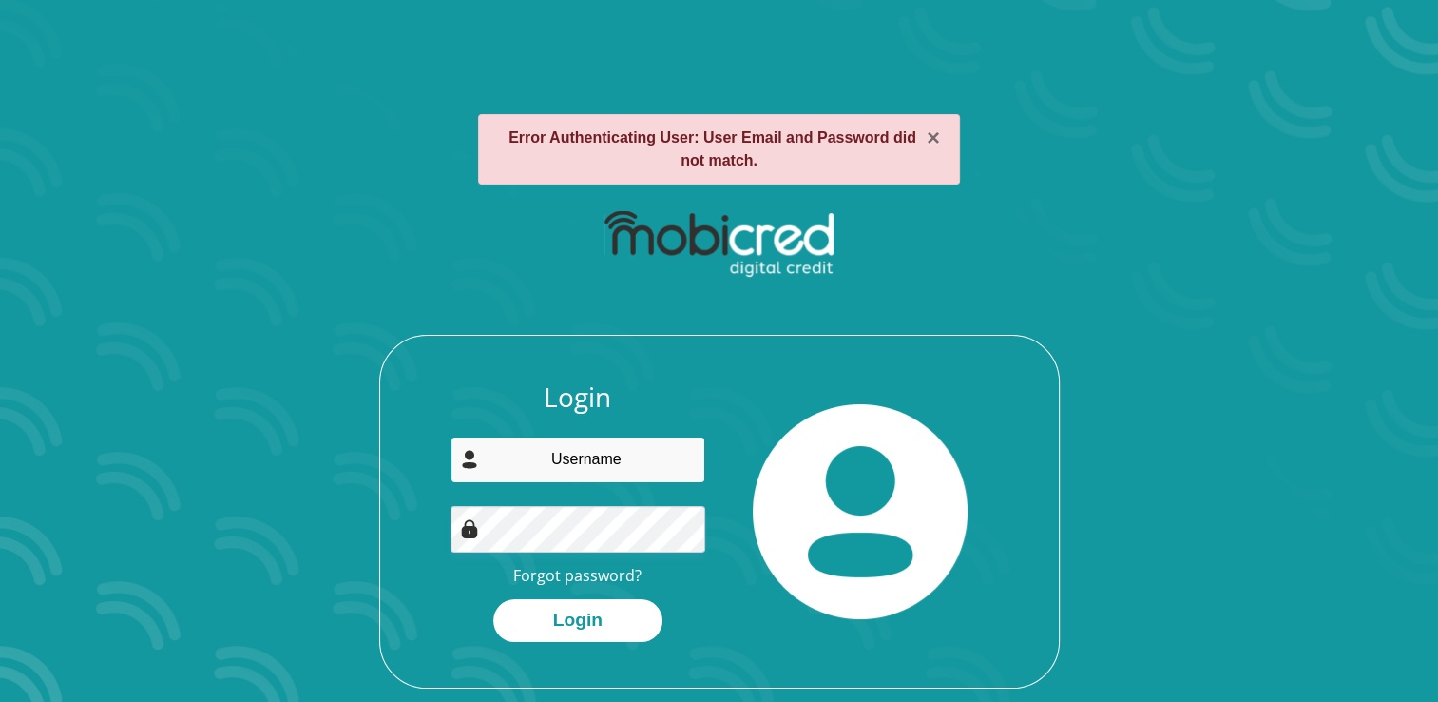
click at [589, 457] on input "email" at bounding box center [578, 459] width 255 height 47
type input "neljob007@gmail.com"
click at [400, 591] on div "Login neljob007@gmail.com Forgot password? Login" at bounding box center [719, 534] width 679 height 306
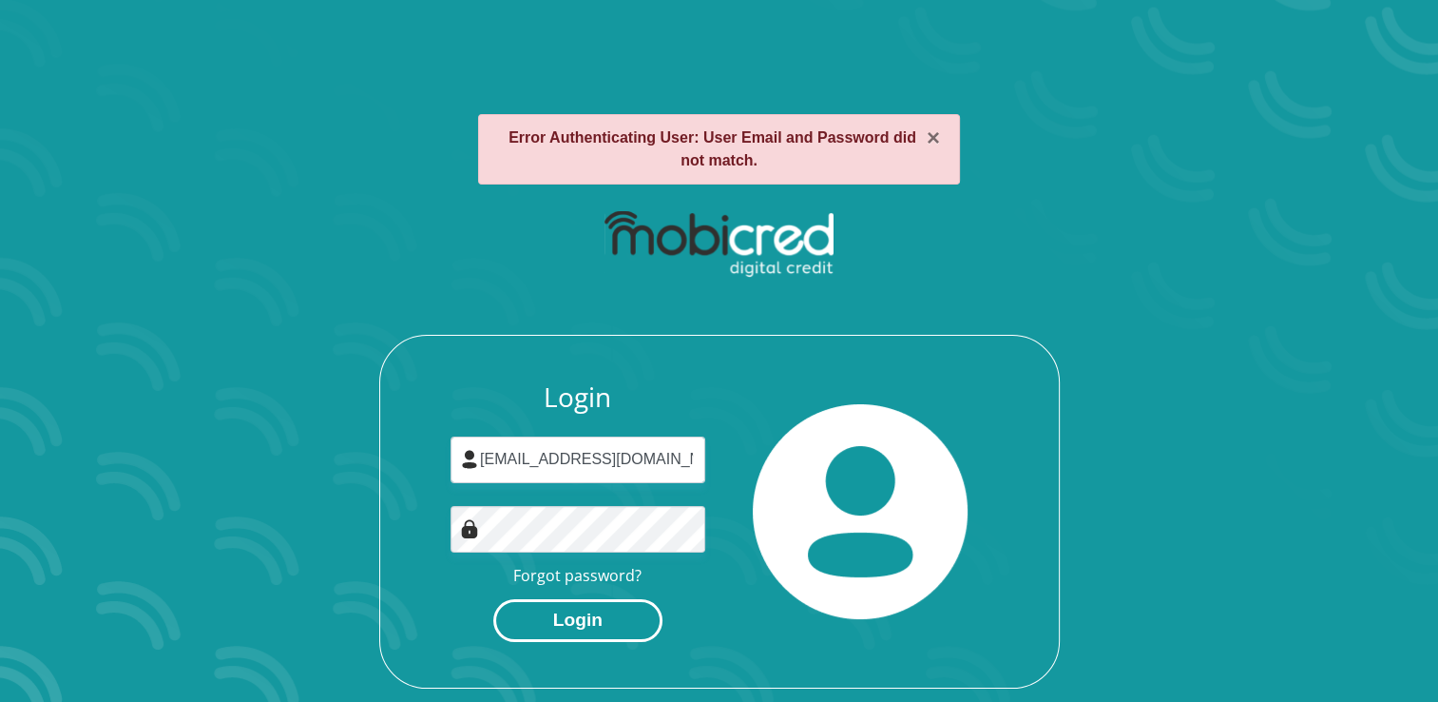
click at [563, 625] on button "Login" at bounding box center [577, 620] width 169 height 43
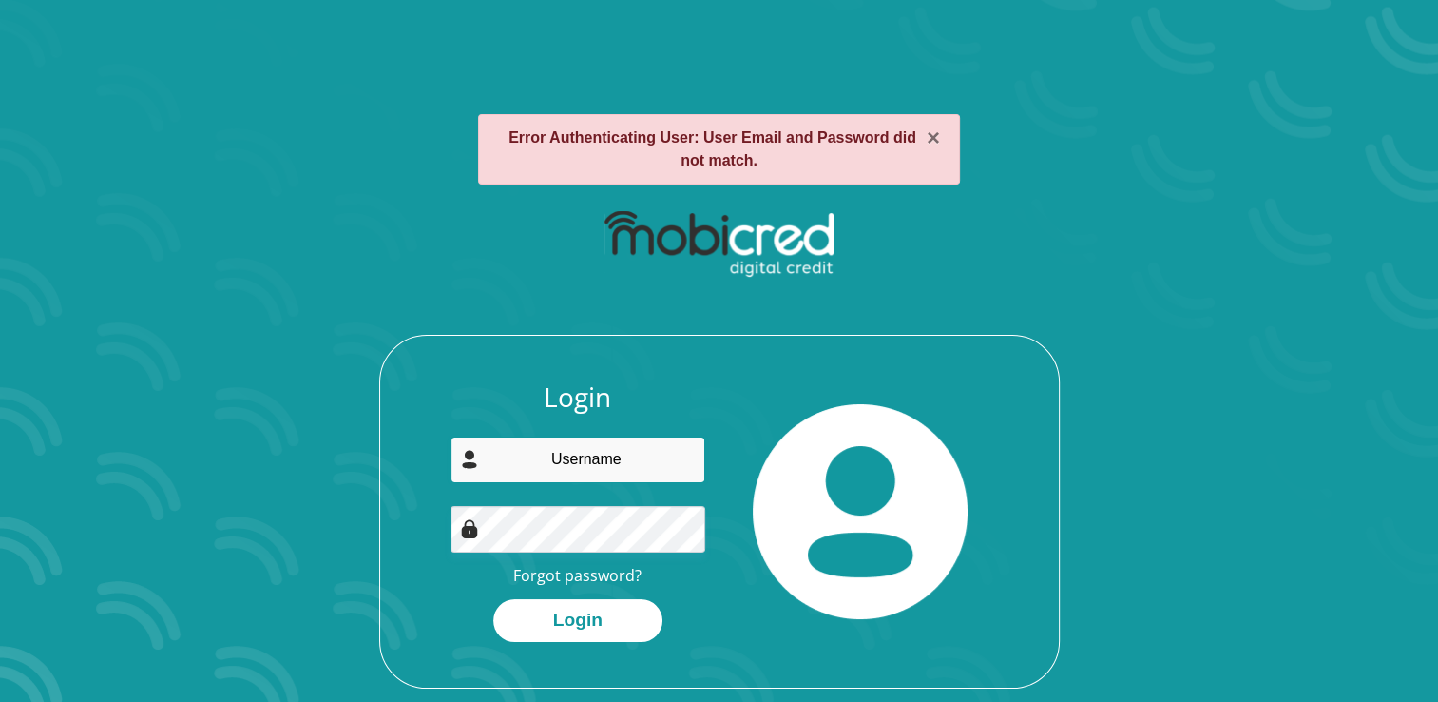
click at [580, 466] on input "email" at bounding box center [578, 459] width 255 height 47
type input "[EMAIL_ADDRESS][DOMAIN_NAME]"
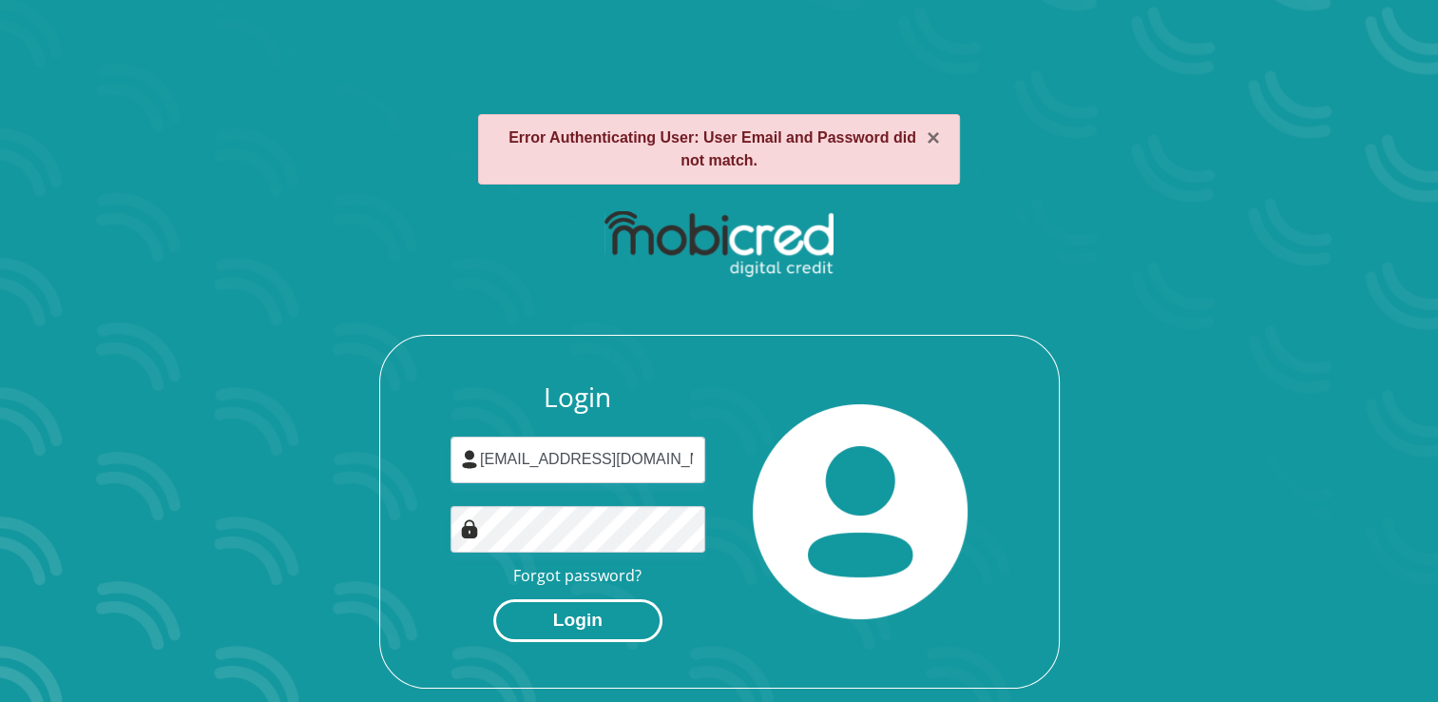
click at [582, 624] on button "Login" at bounding box center [577, 620] width 169 height 43
click at [585, 583] on link "Forgot password?" at bounding box center [577, 575] width 128 height 21
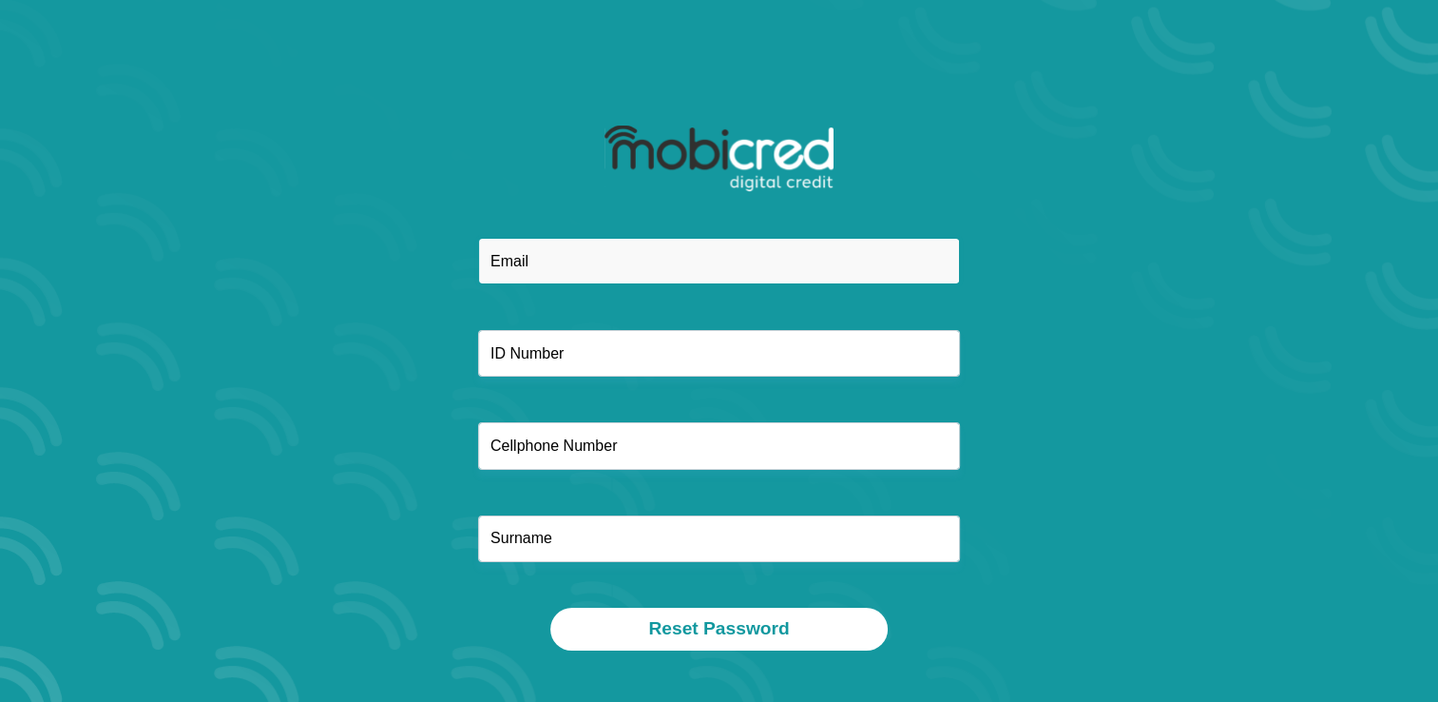
click at [532, 274] on input "email" at bounding box center [719, 261] width 482 height 47
click at [502, 260] on input "email" at bounding box center [719, 261] width 482 height 47
type input "neljob007@gmail.com"
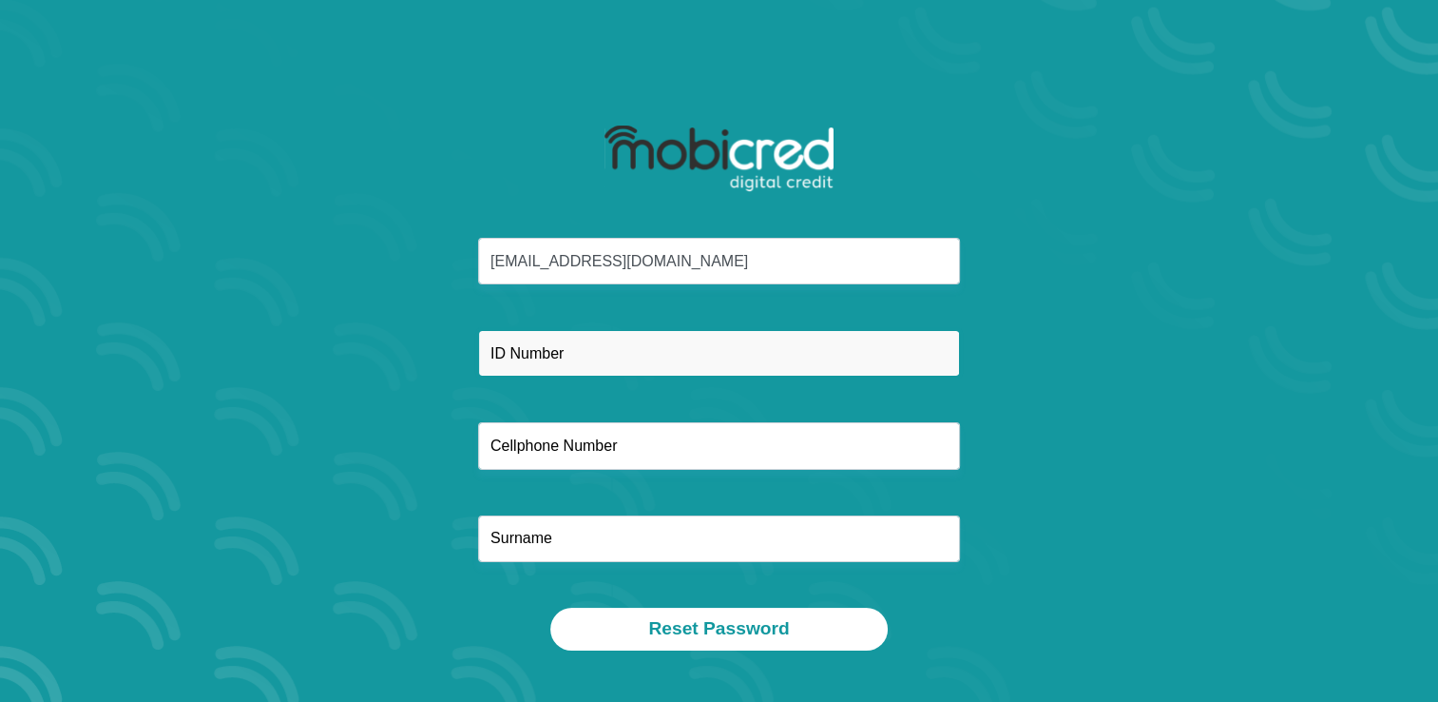
type input "7111095574081"
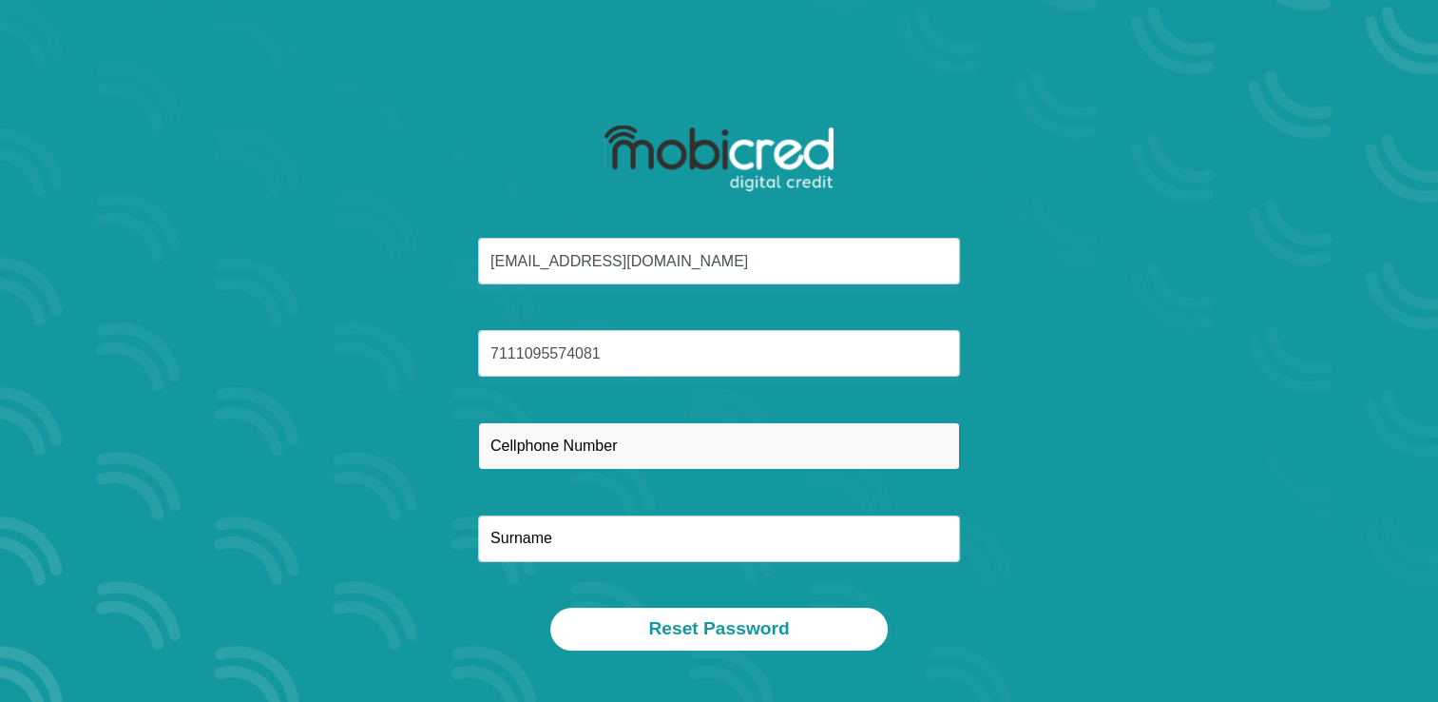
type input "0823951366"
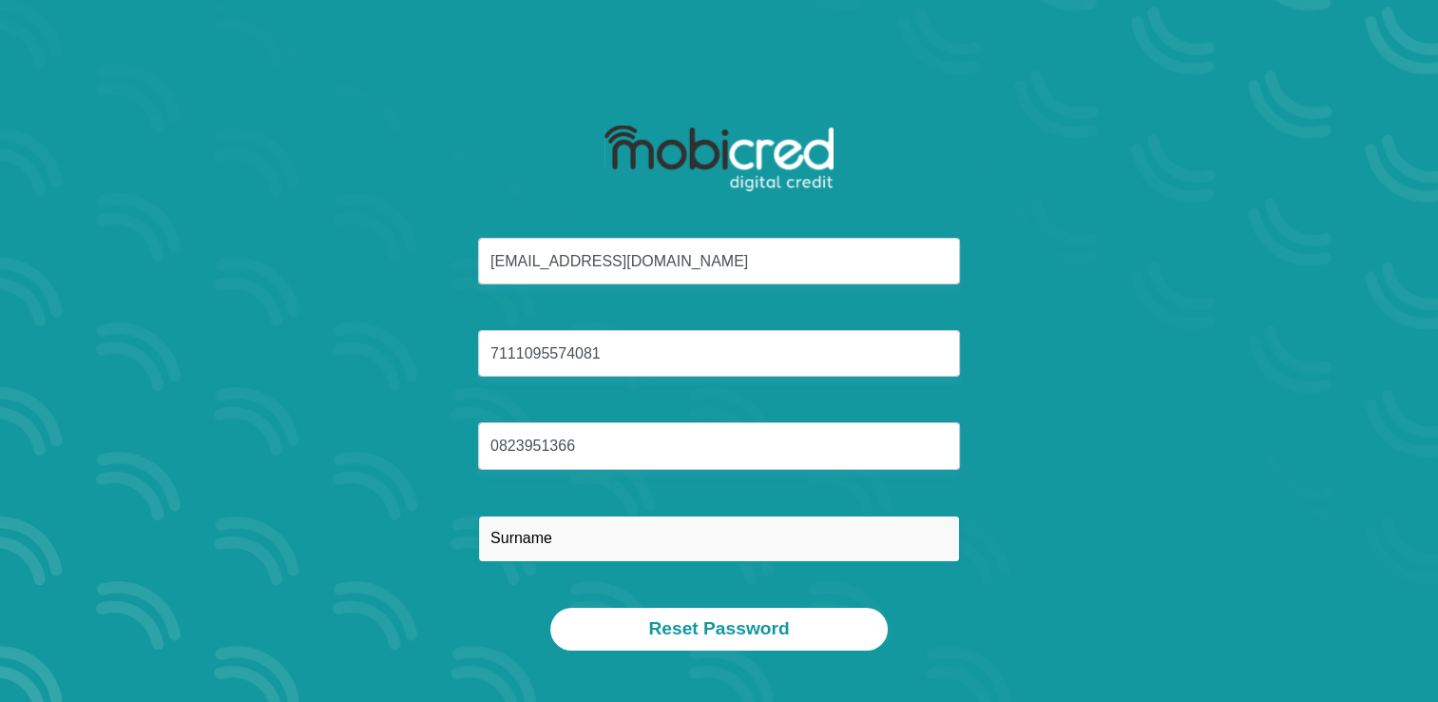
type input "NEL"
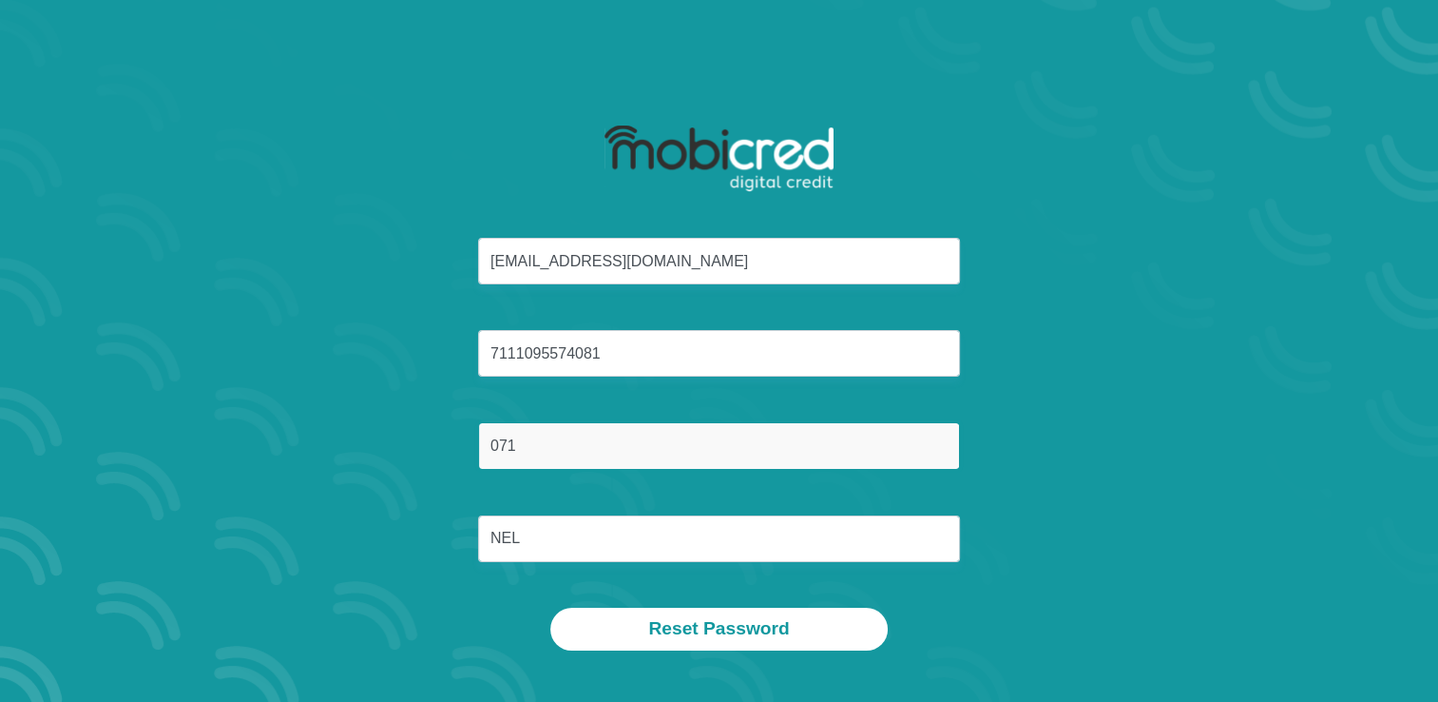
type input "0715176446"
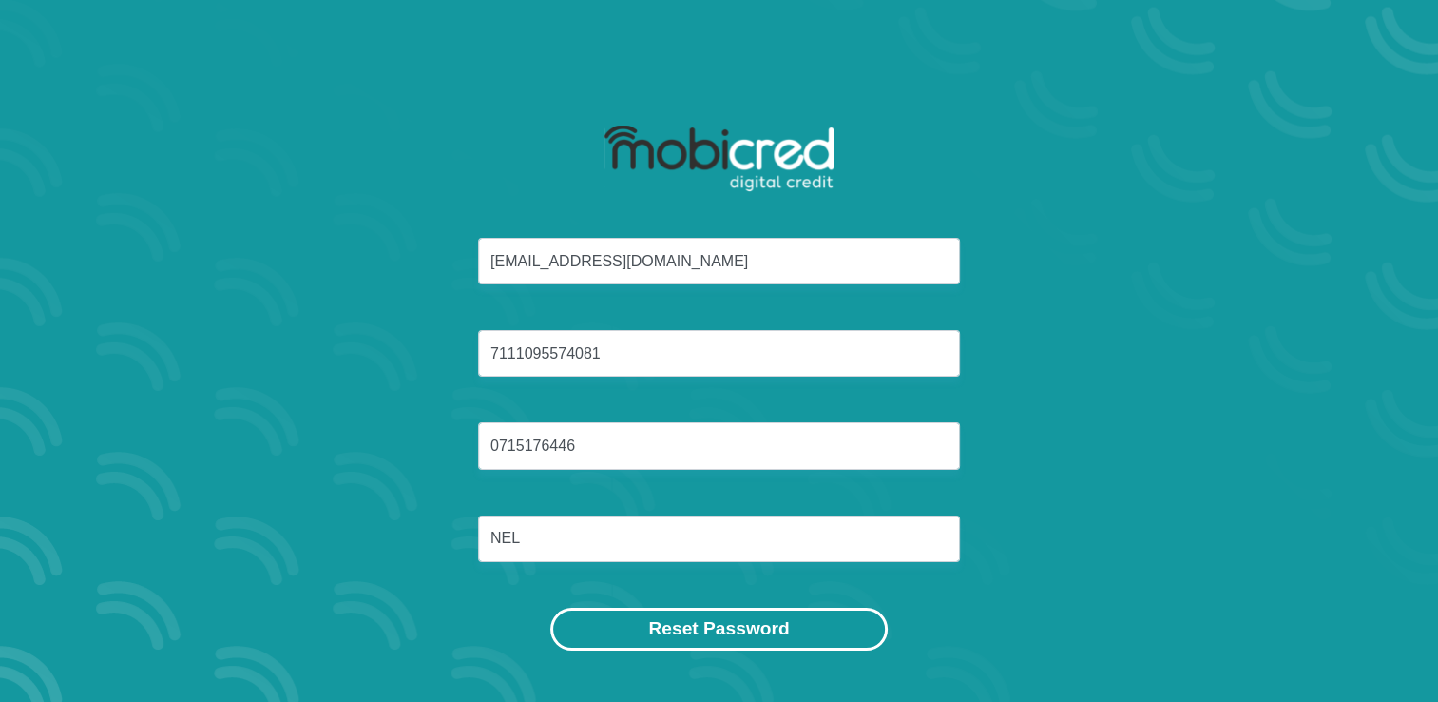
click at [734, 637] on button "Reset Password" at bounding box center [718, 628] width 337 height 43
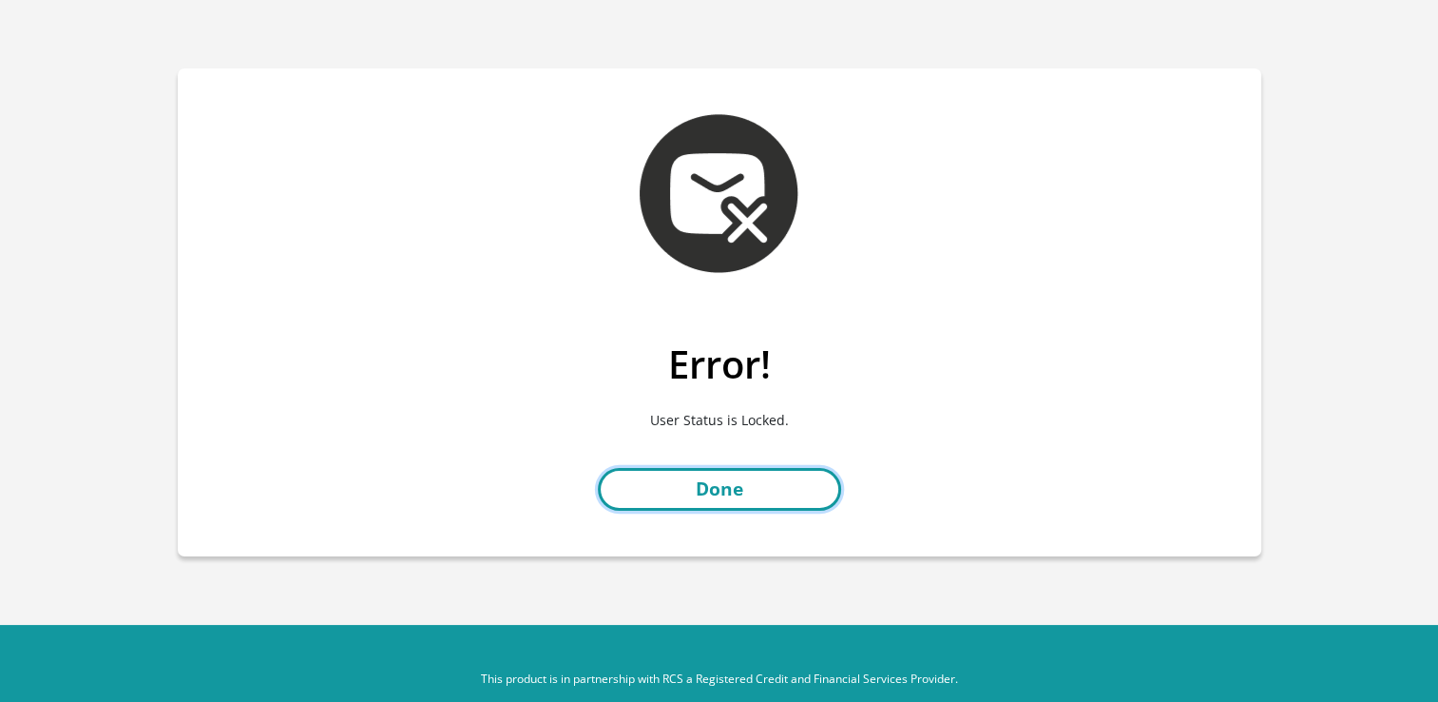
click at [719, 486] on link "Done" at bounding box center [719, 489] width 243 height 43
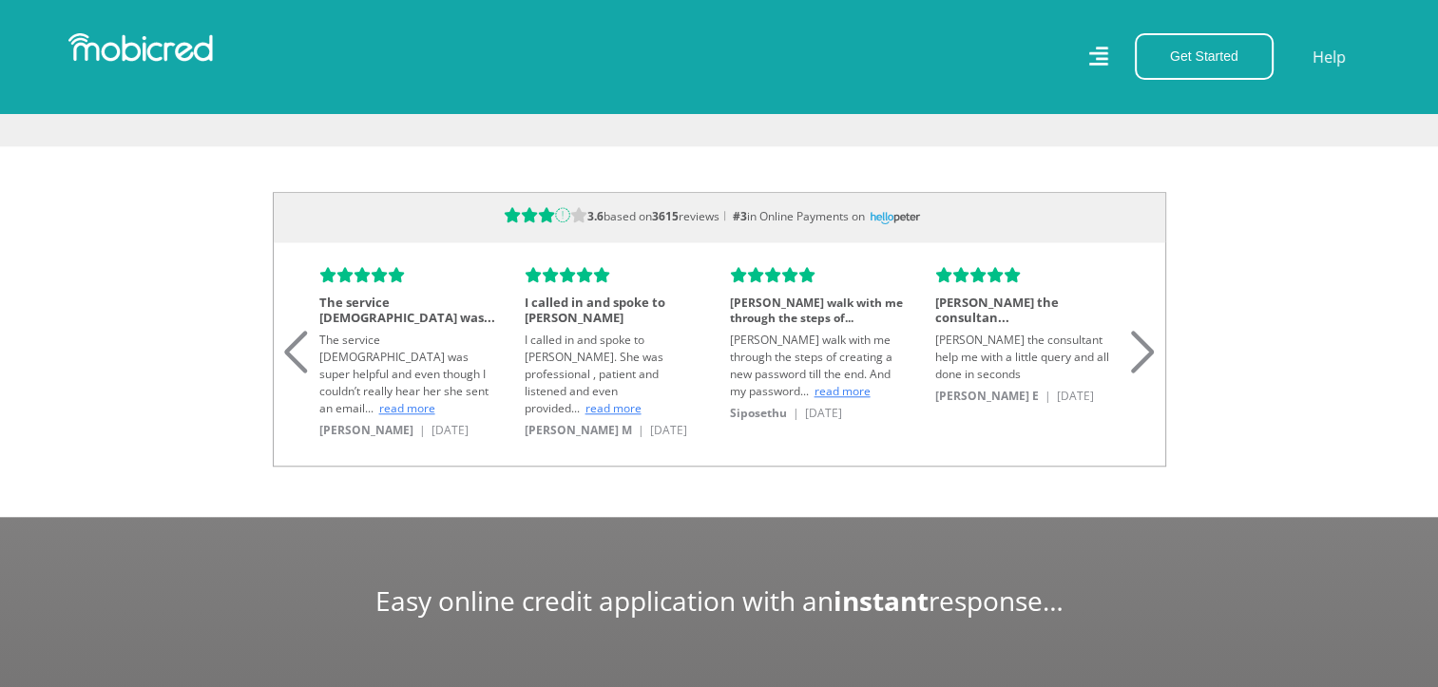
scroll to position [0, 2167]
